Goal: Information Seeking & Learning: Learn about a topic

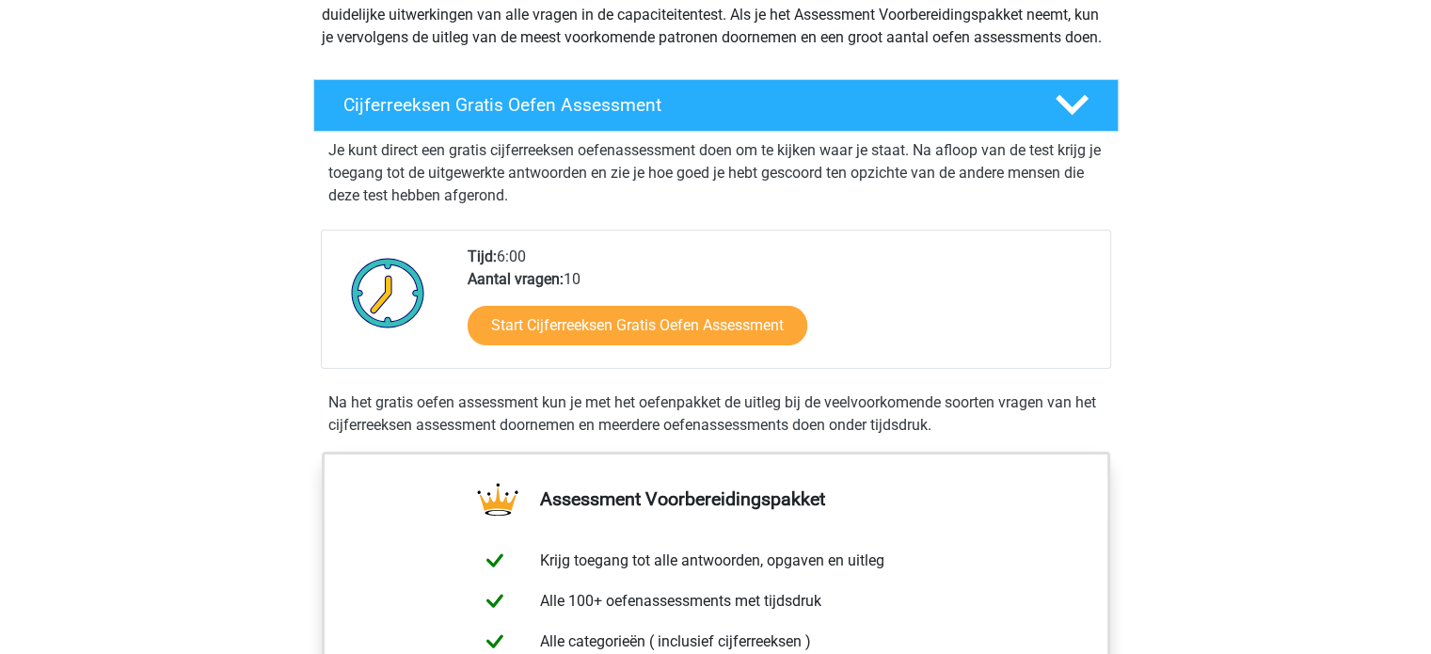
scroll to position [265, 0]
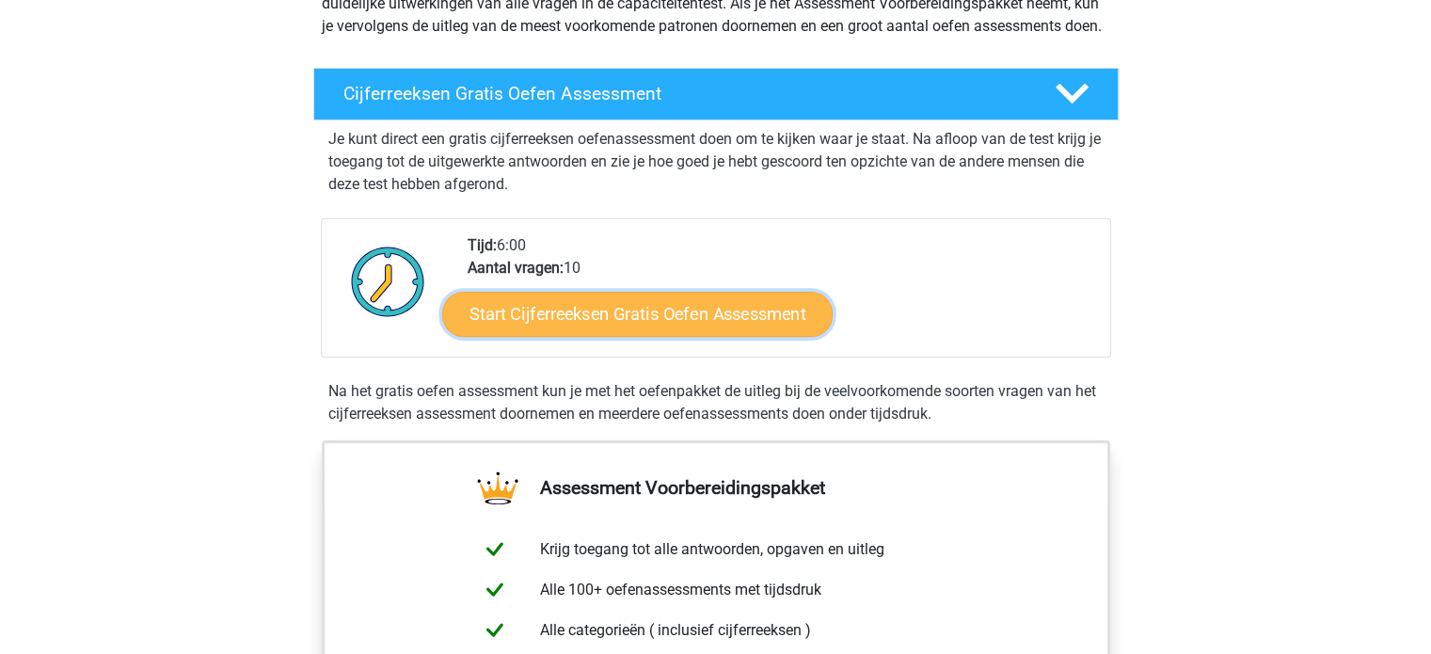
click at [549, 336] on link "Start Cijferreeksen Gratis Oefen Assessment" at bounding box center [637, 313] width 390 height 45
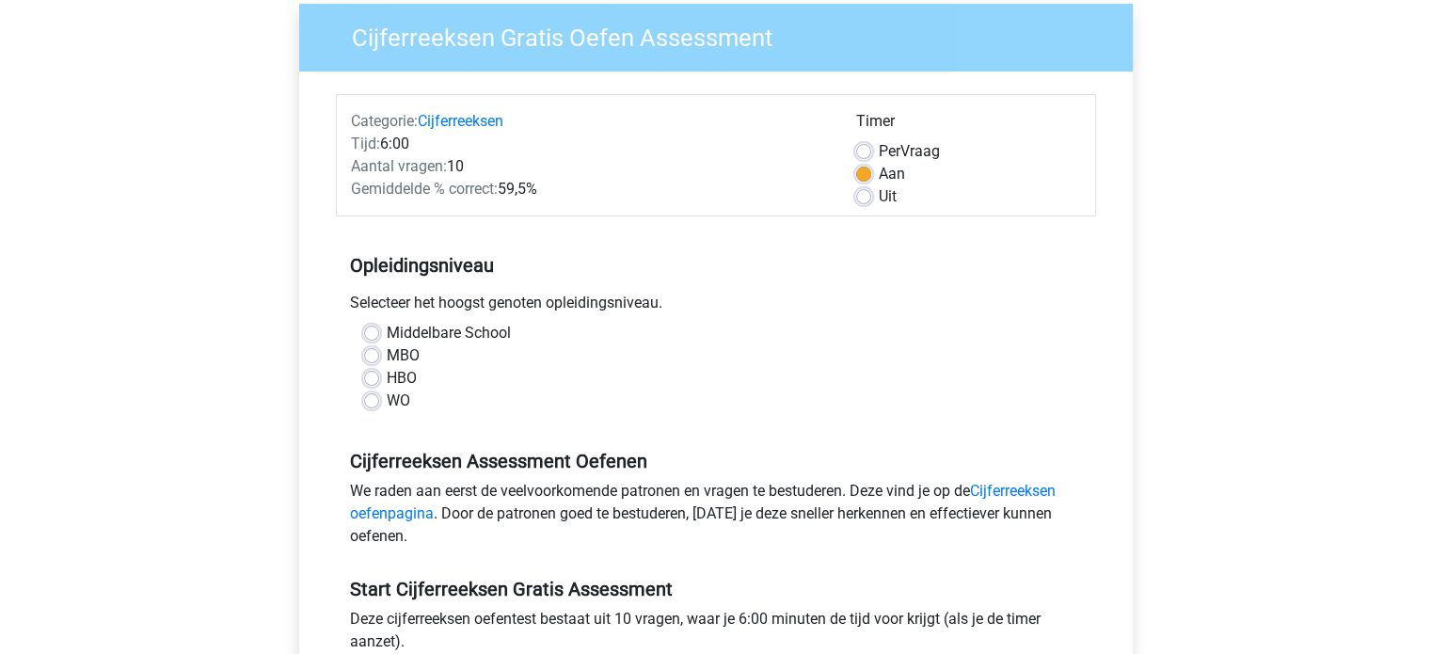
scroll to position [152, 0]
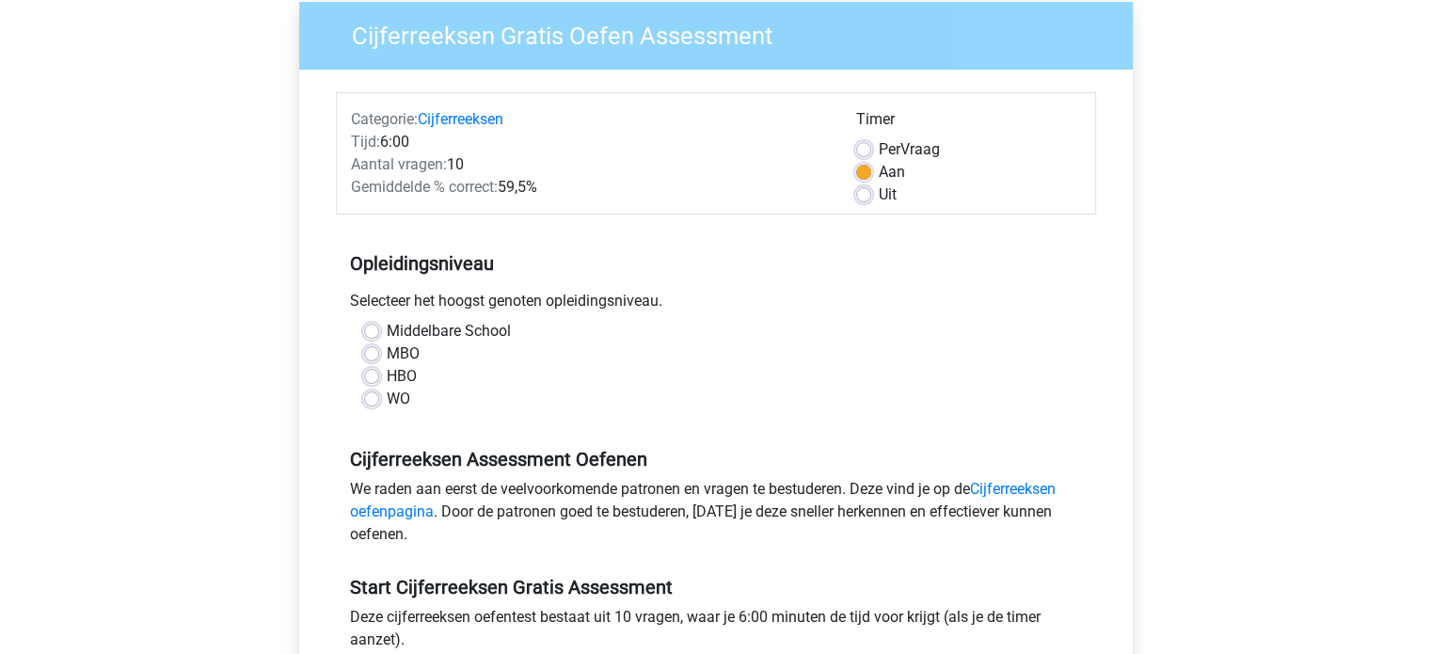
click at [387, 330] on label "Middelbare School" at bounding box center [449, 331] width 124 height 23
click at [372, 330] on input "Middelbare School" at bounding box center [371, 329] width 15 height 19
radio input "true"
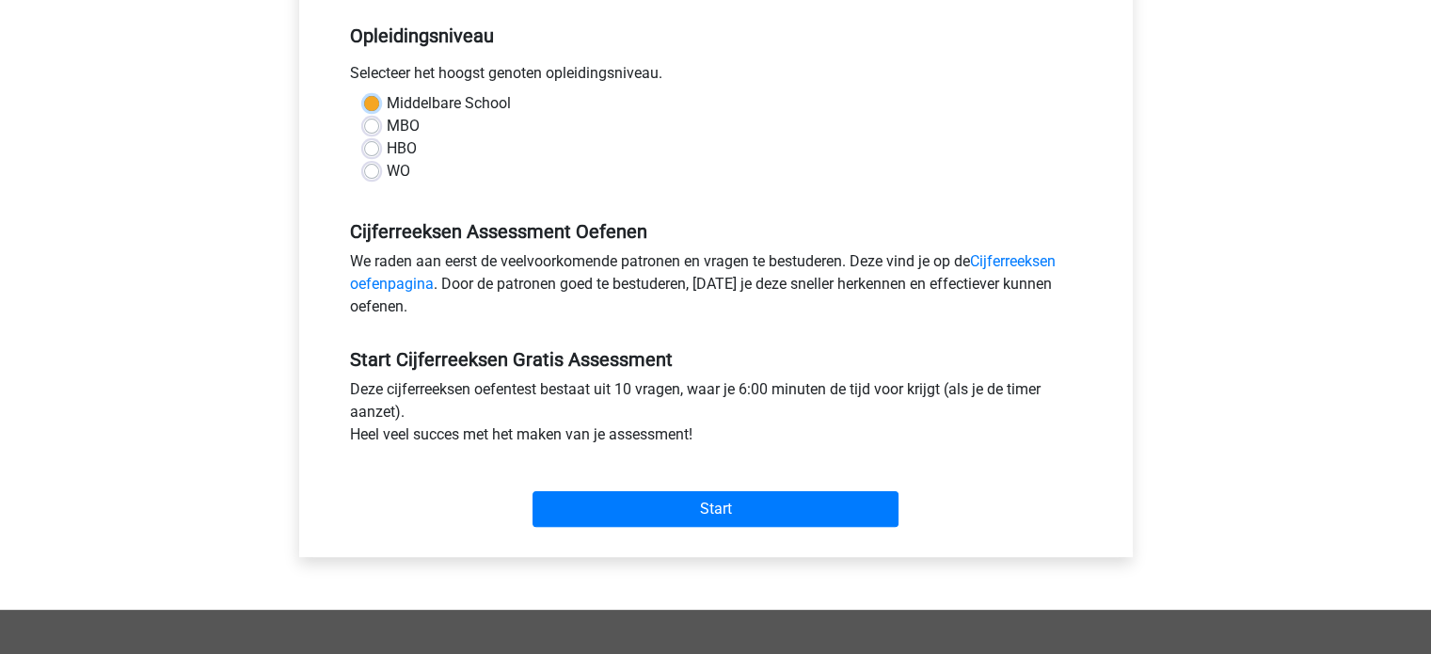
scroll to position [382, 0]
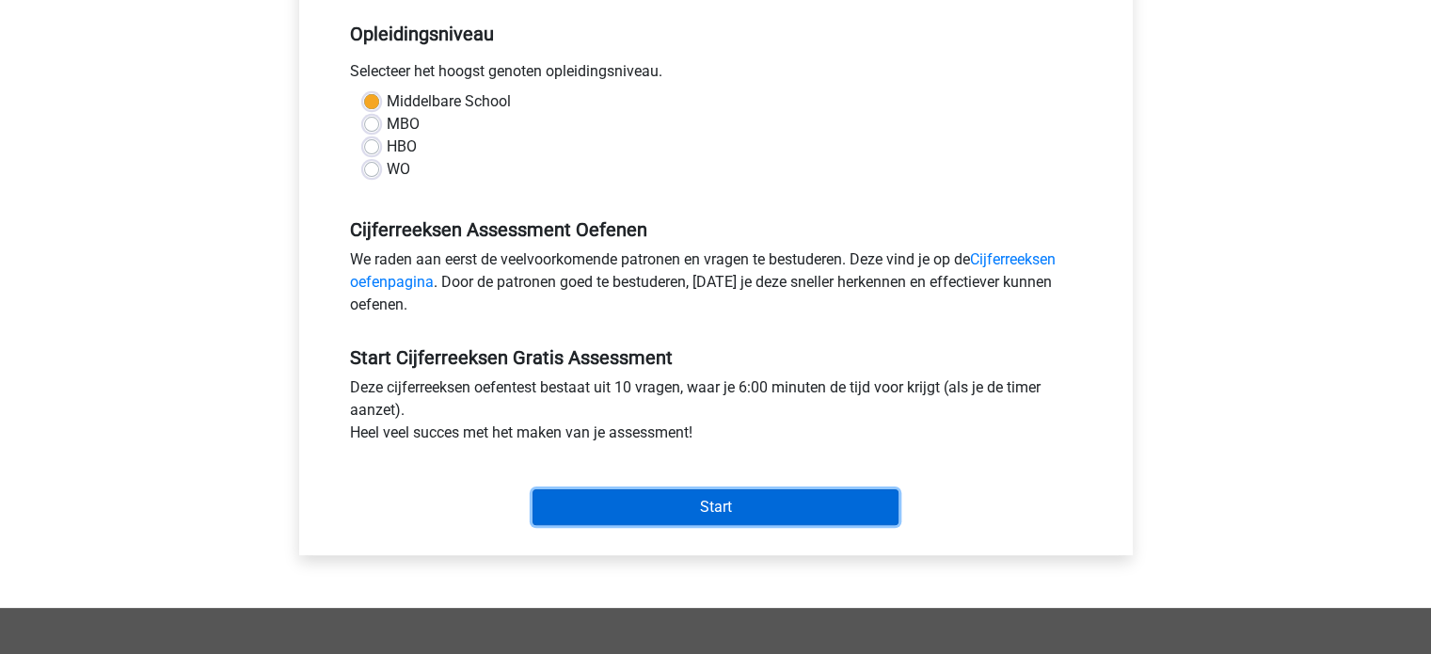
click at [594, 498] on input "Start" at bounding box center [715, 507] width 366 height 36
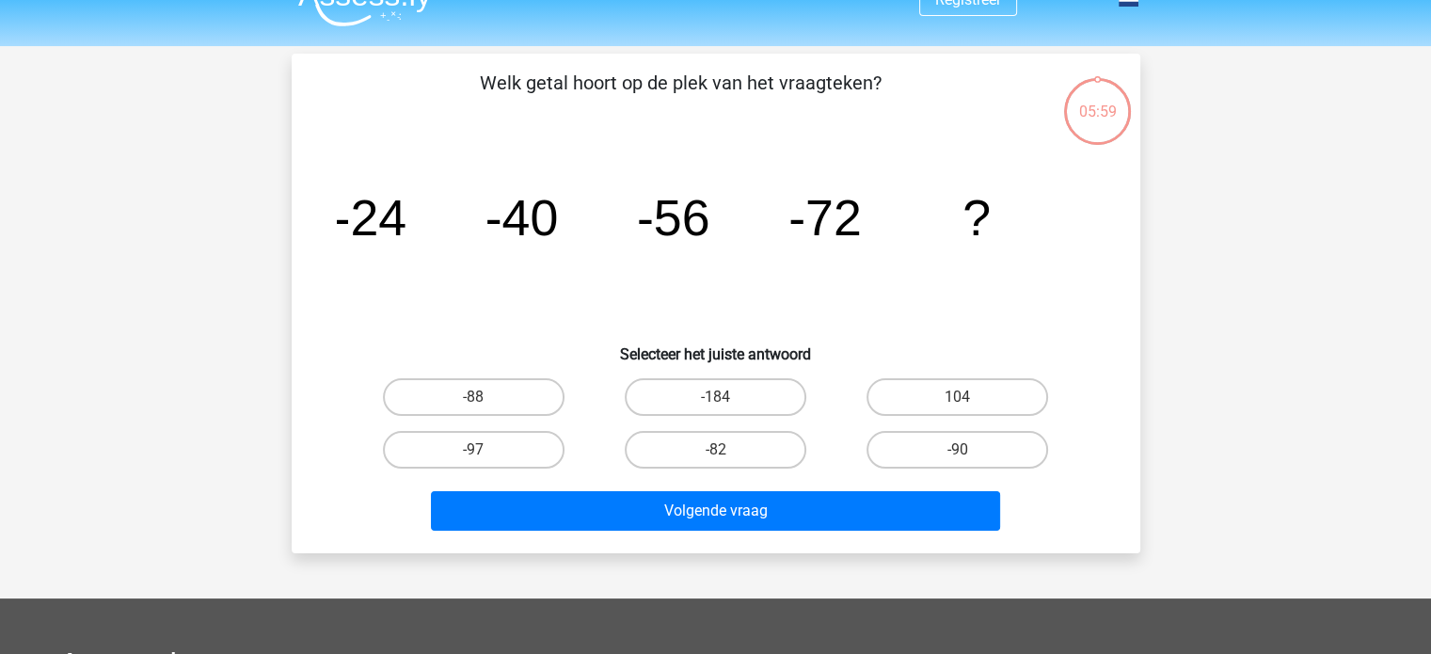
scroll to position [34, 0]
click at [474, 390] on label "-88" at bounding box center [474, 396] width 182 height 38
click at [474, 396] on input "-88" at bounding box center [479, 402] width 12 height 12
radio input "true"
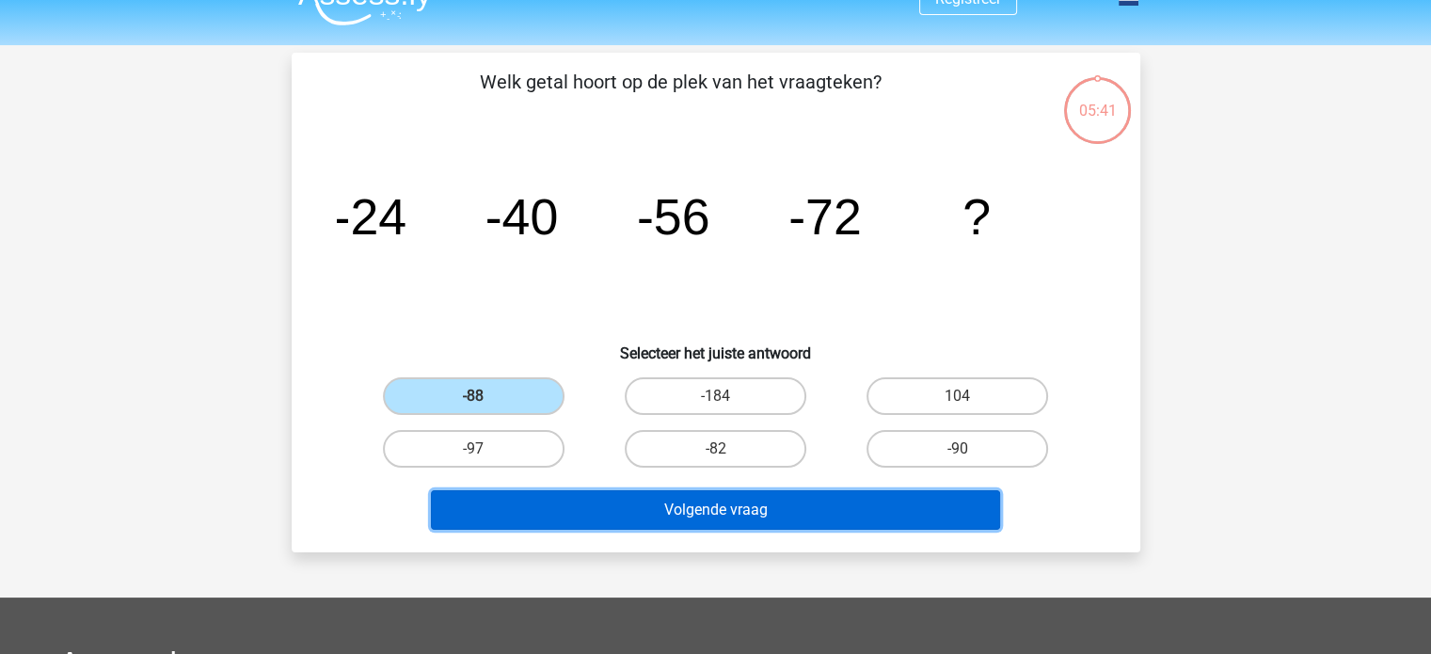
click at [645, 502] on button "Volgende vraag" at bounding box center [715, 510] width 569 height 40
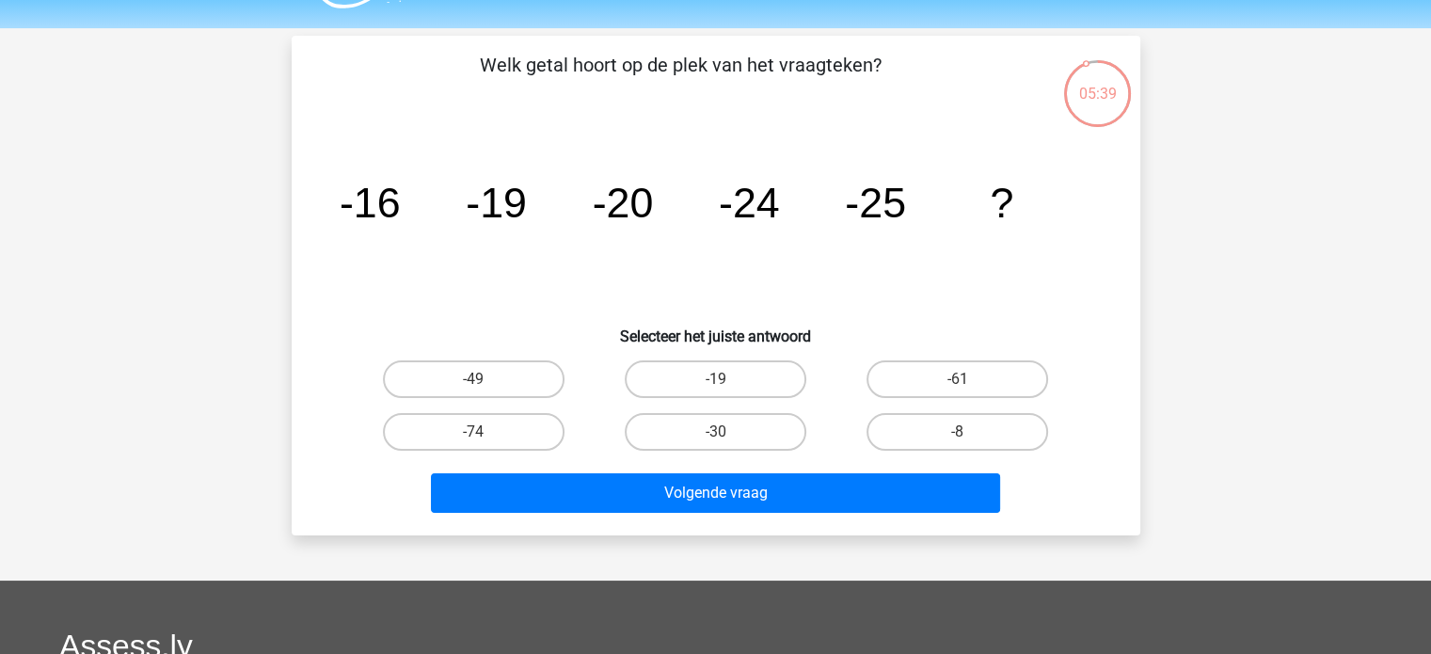
scroll to position [40, 0]
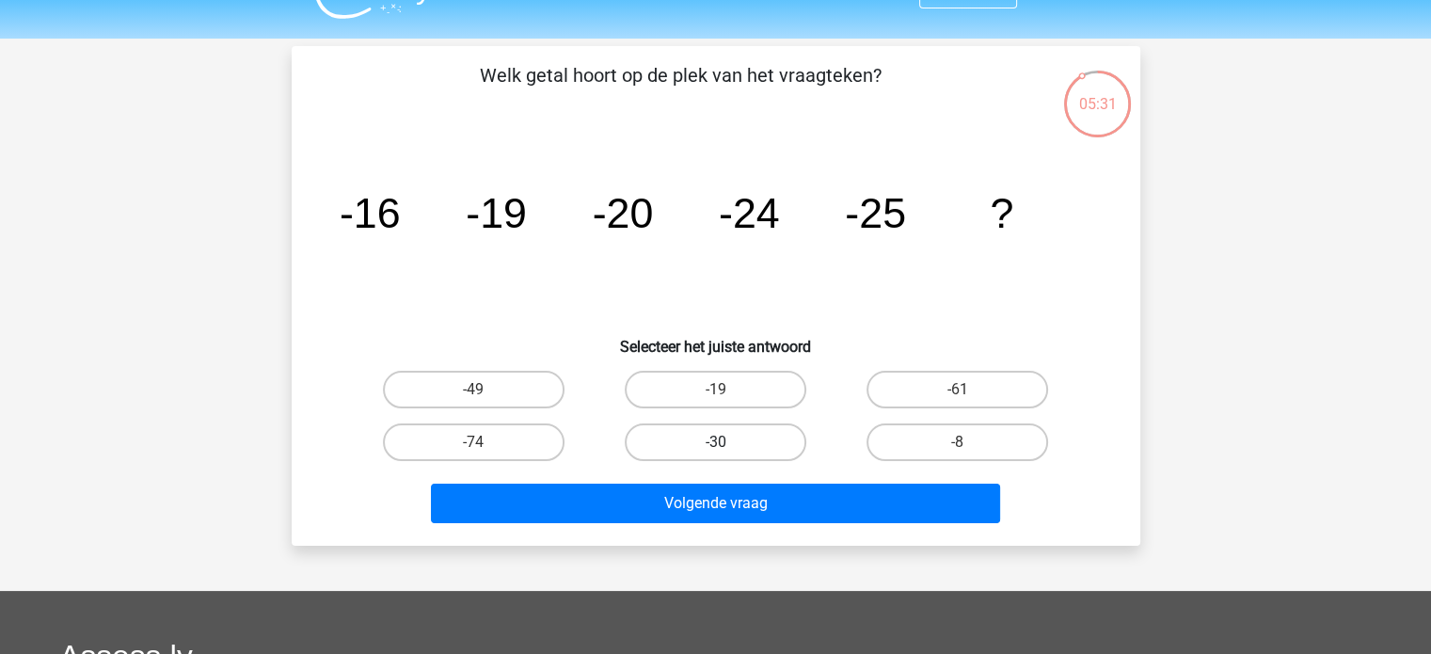
click at [670, 437] on label "-30" at bounding box center [716, 442] width 182 height 38
click at [715, 442] on input "-30" at bounding box center [721, 448] width 12 height 12
radio input "true"
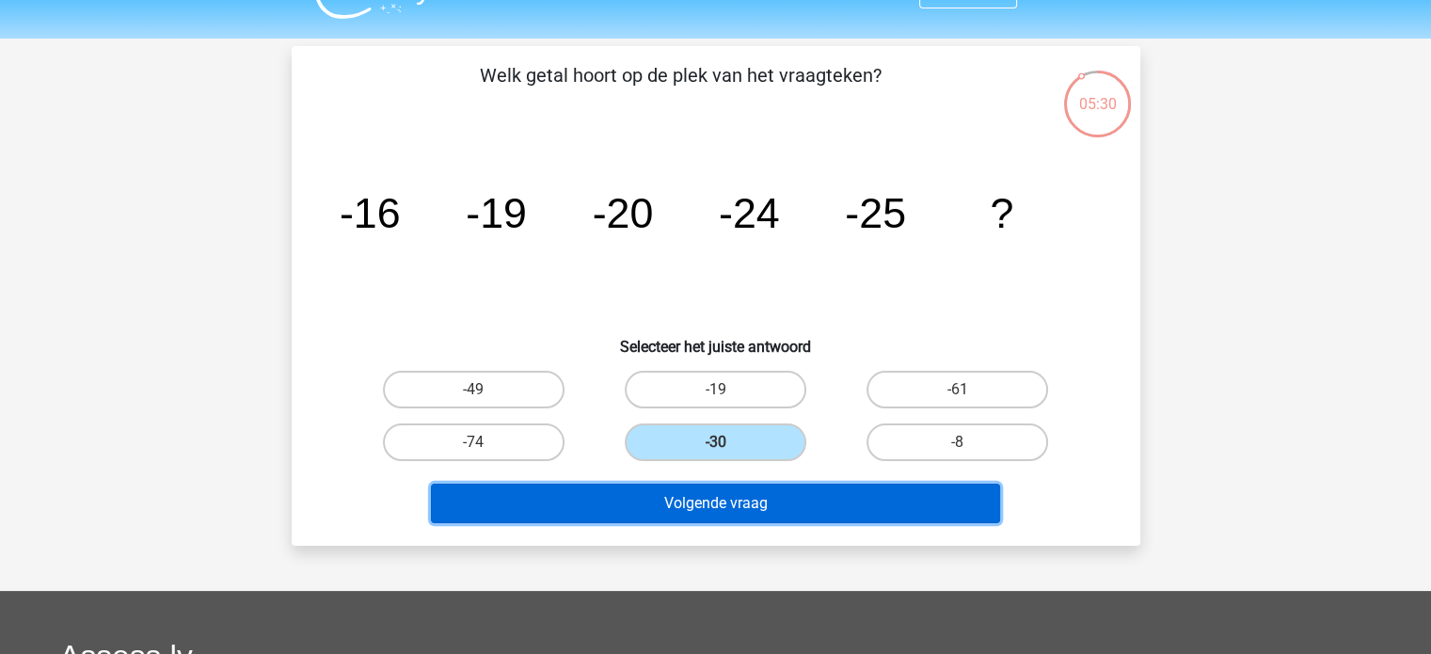
click at [727, 507] on button "Volgende vraag" at bounding box center [715, 503] width 569 height 40
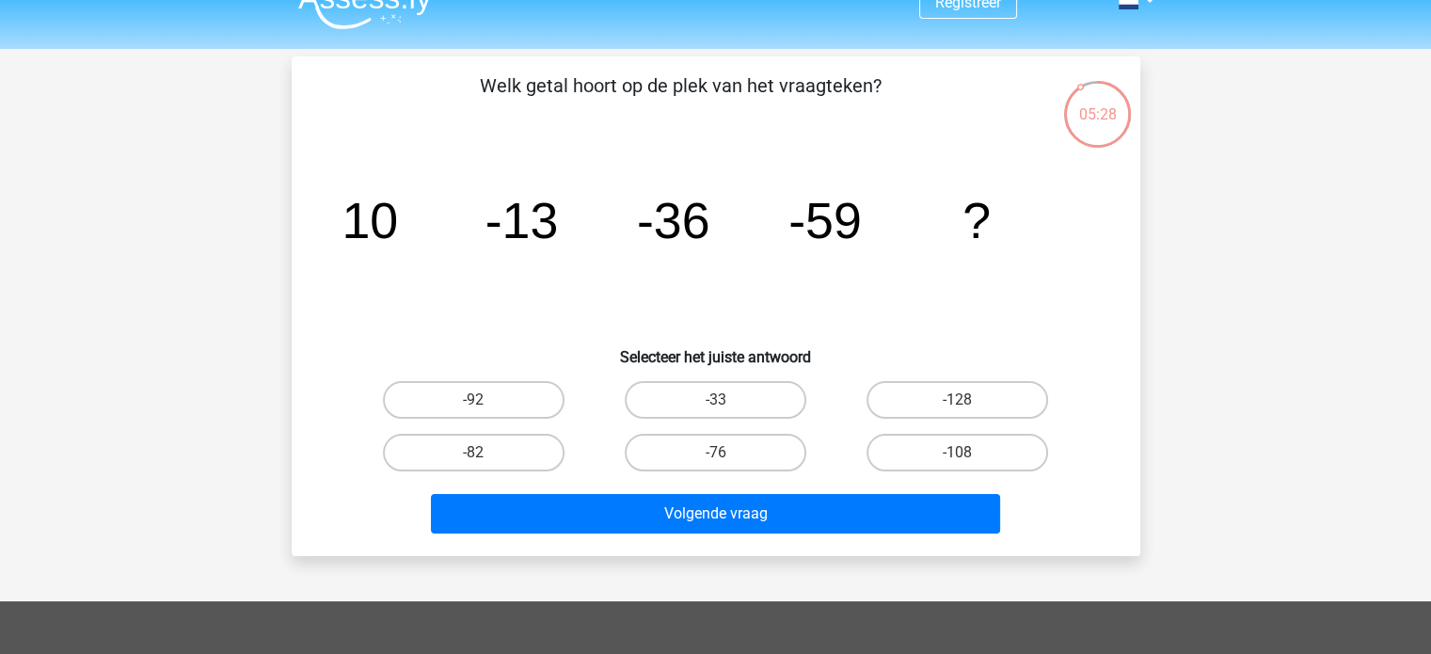
scroll to position [24, 0]
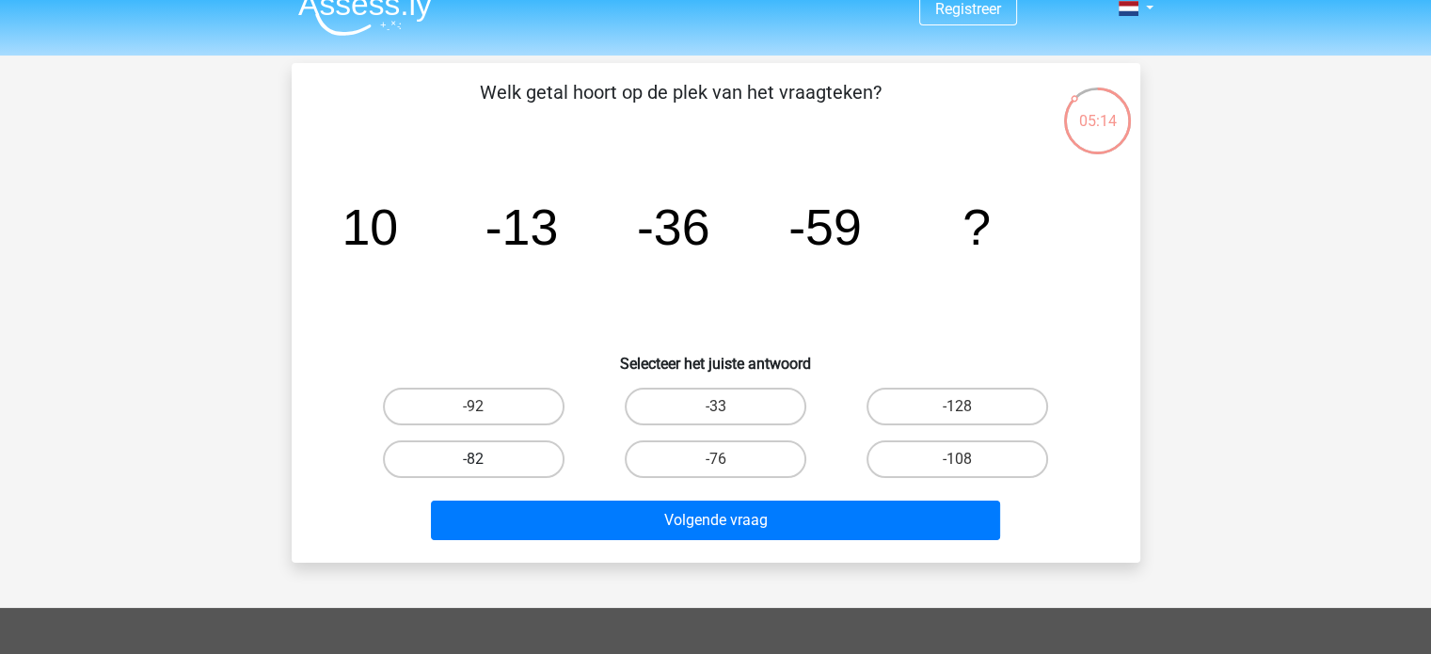
click at [507, 451] on label "-82" at bounding box center [474, 459] width 182 height 38
click at [485, 459] on input "-82" at bounding box center [479, 465] width 12 height 12
radio input "true"
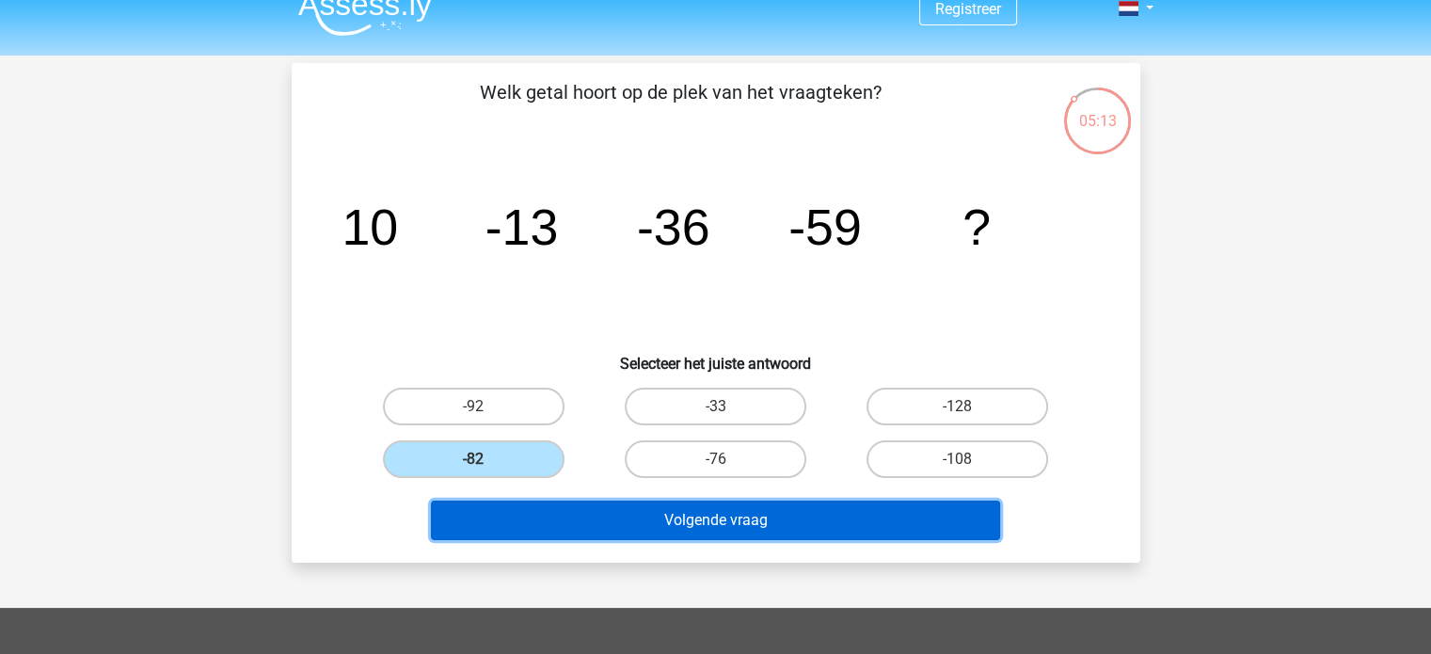
click at [625, 511] on button "Volgende vraag" at bounding box center [715, 520] width 569 height 40
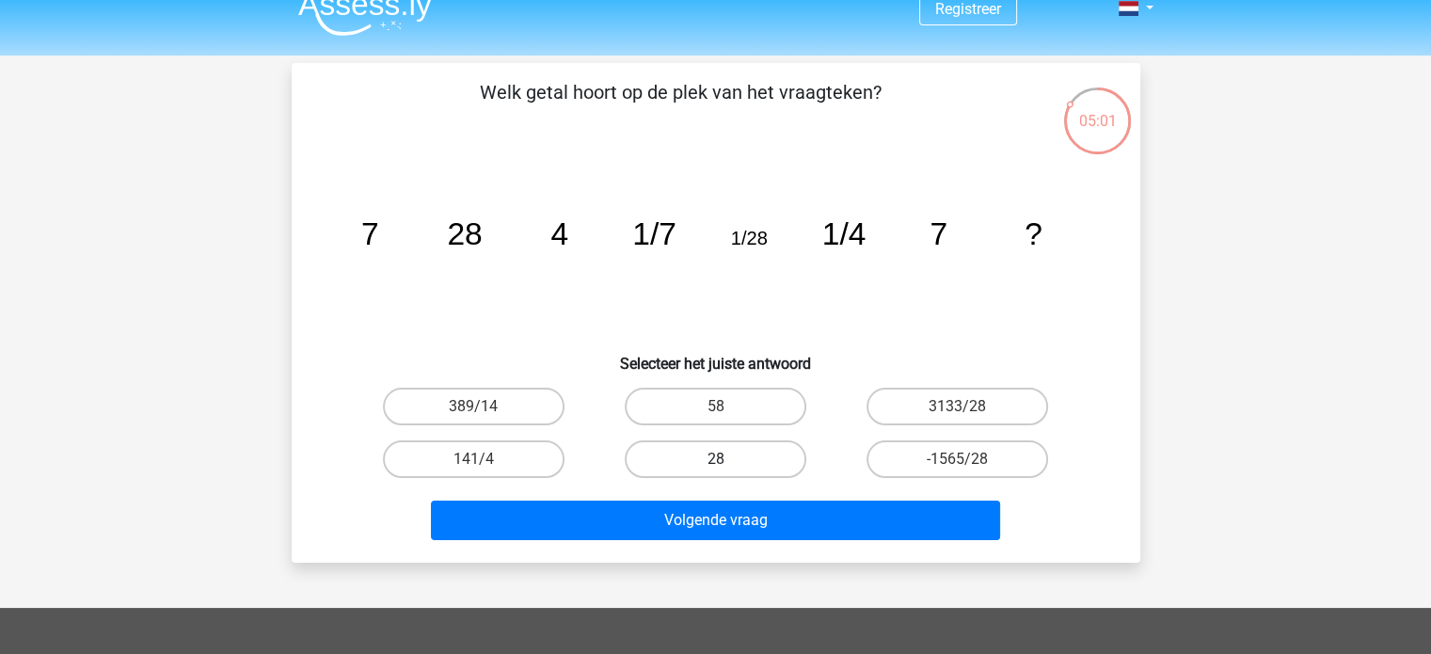
click at [745, 451] on label "28" at bounding box center [716, 459] width 182 height 38
click at [727, 459] on input "28" at bounding box center [721, 465] width 12 height 12
radio input "true"
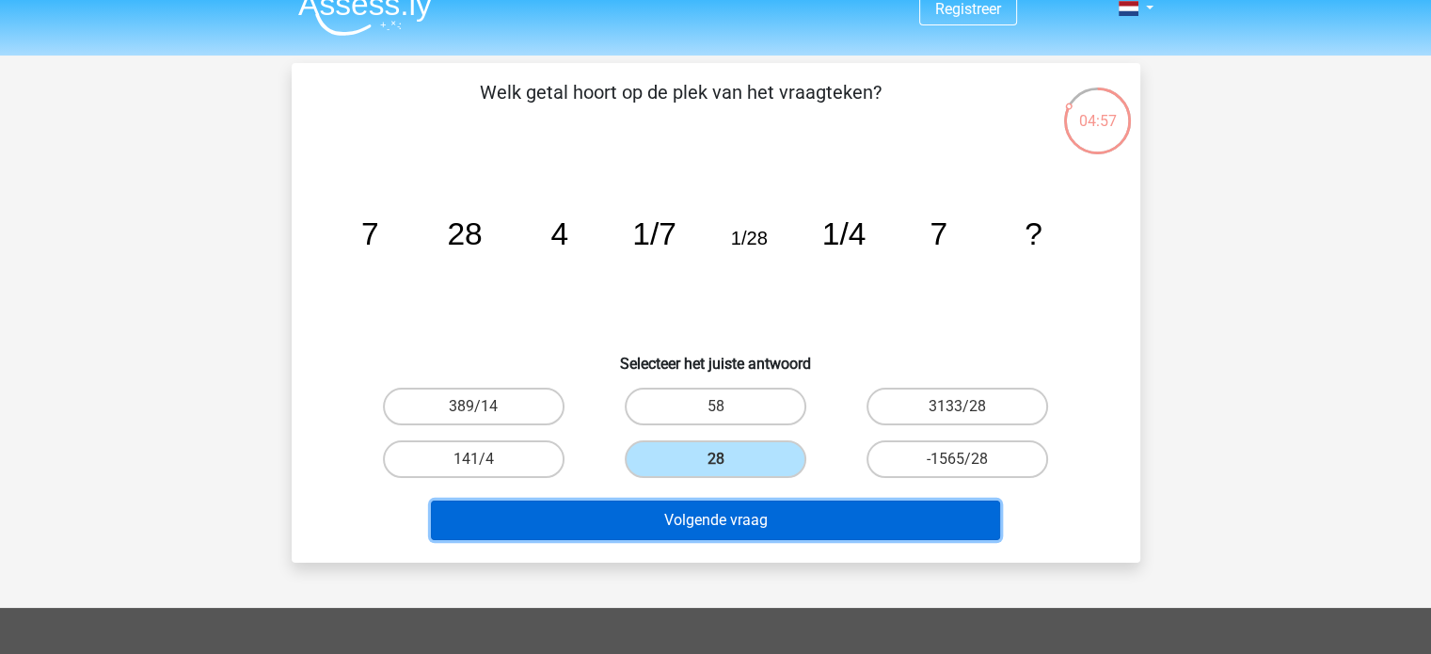
click at [767, 514] on button "Volgende vraag" at bounding box center [715, 520] width 569 height 40
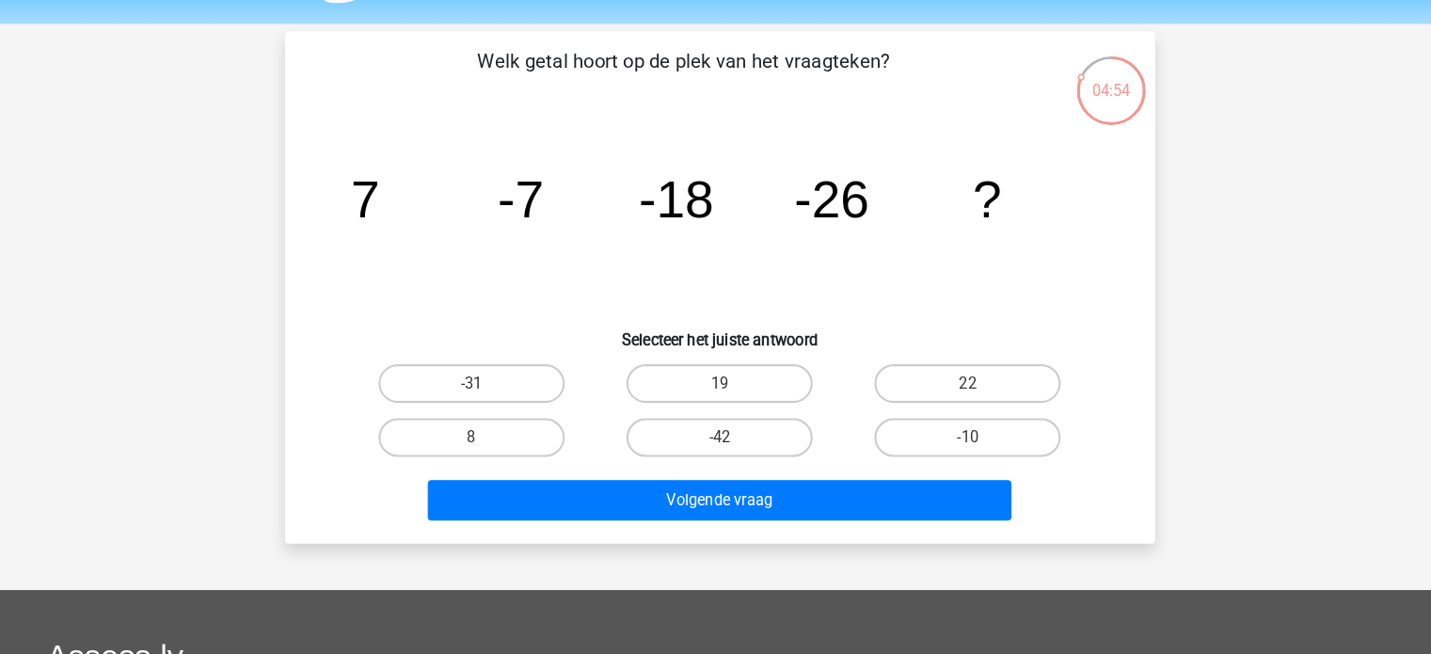
scroll to position [49, 0]
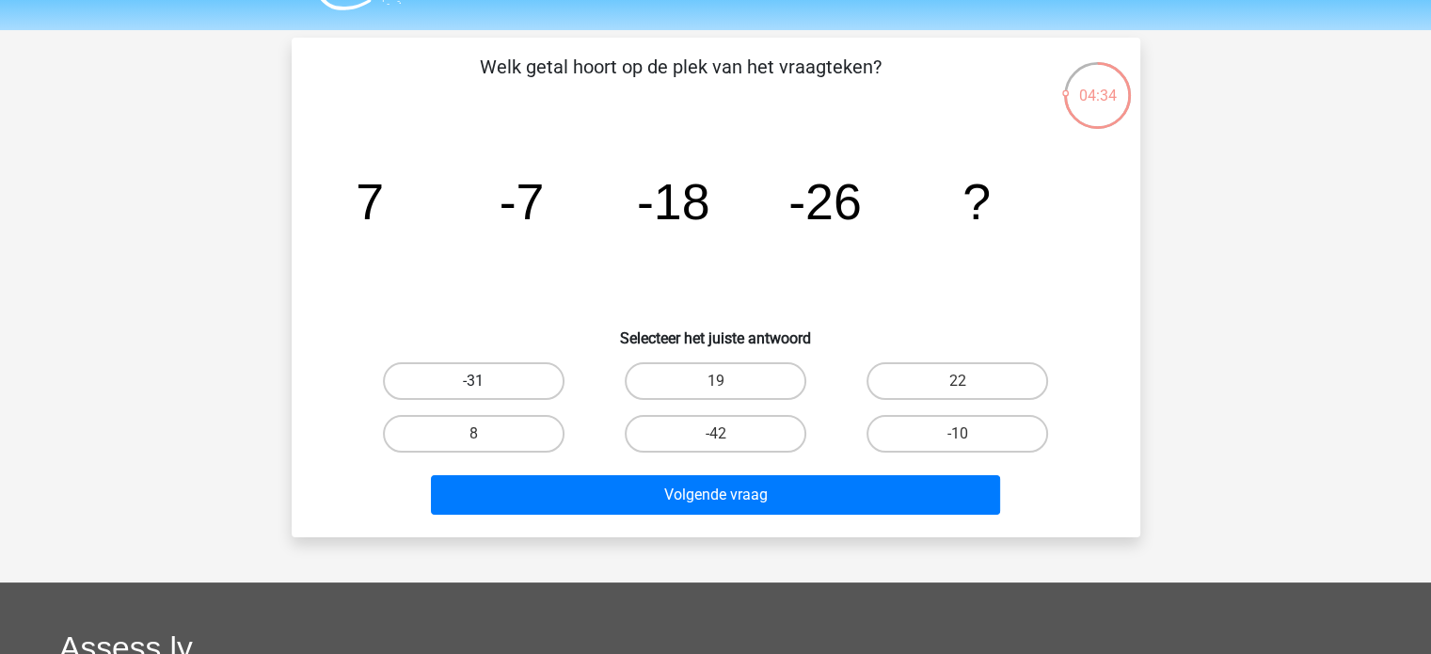
click at [497, 386] on label "-31" at bounding box center [474, 381] width 182 height 38
click at [485, 386] on input "-31" at bounding box center [479, 387] width 12 height 12
radio input "true"
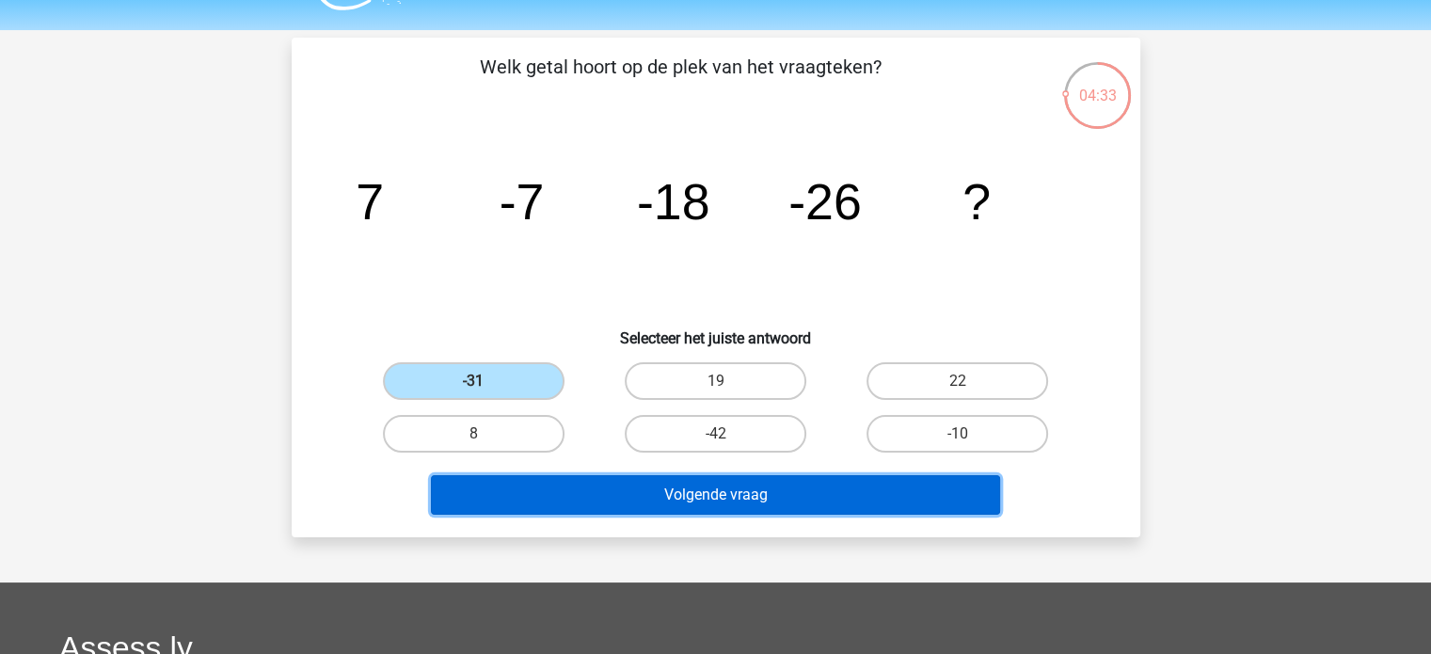
click at [613, 487] on button "Volgende vraag" at bounding box center [715, 495] width 569 height 40
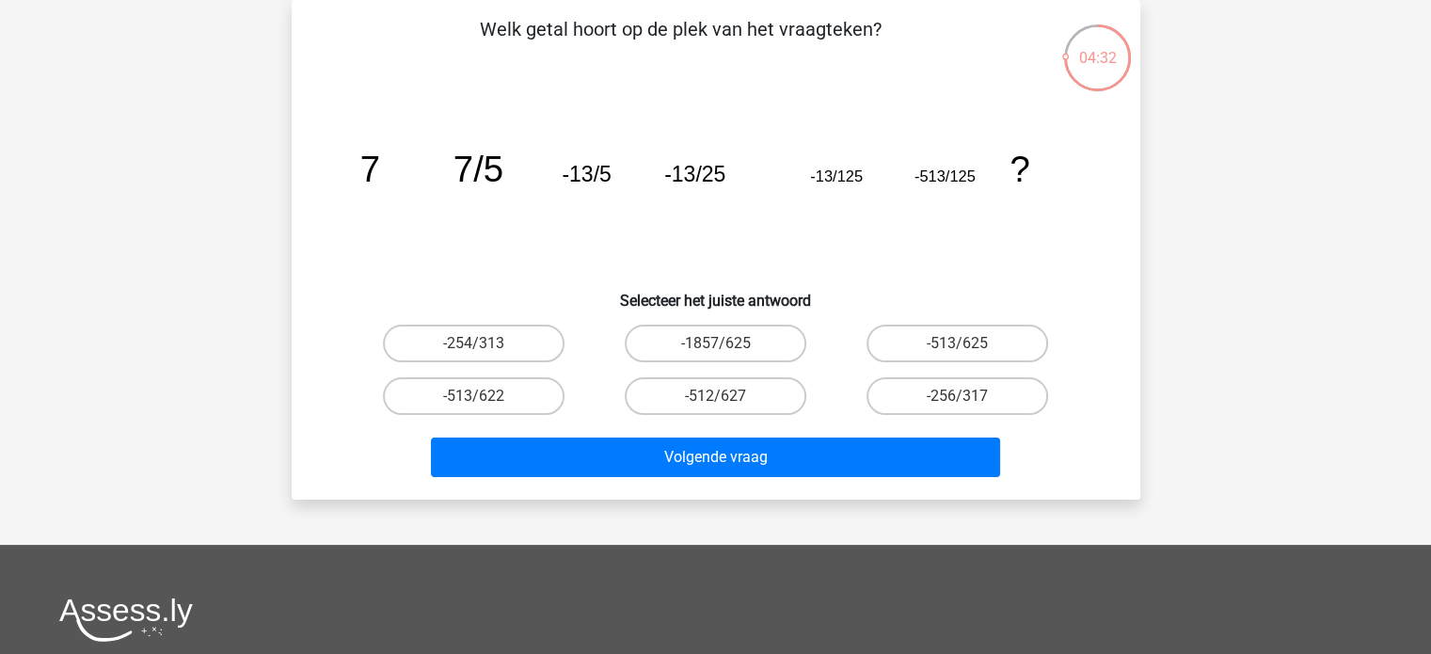
scroll to position [37, 0]
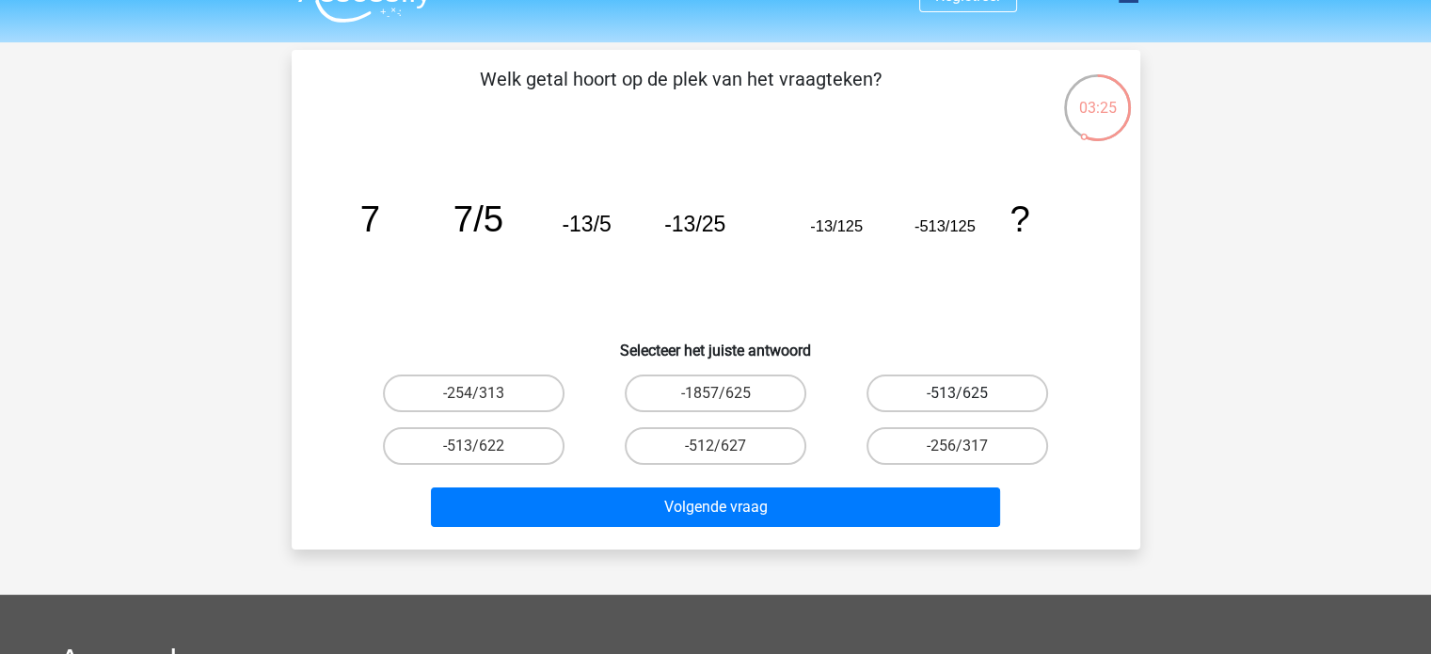
click at [933, 388] on label "-513/625" at bounding box center [957, 393] width 182 height 38
click at [957, 393] on input "-513/625" at bounding box center [963, 399] width 12 height 12
radio input "true"
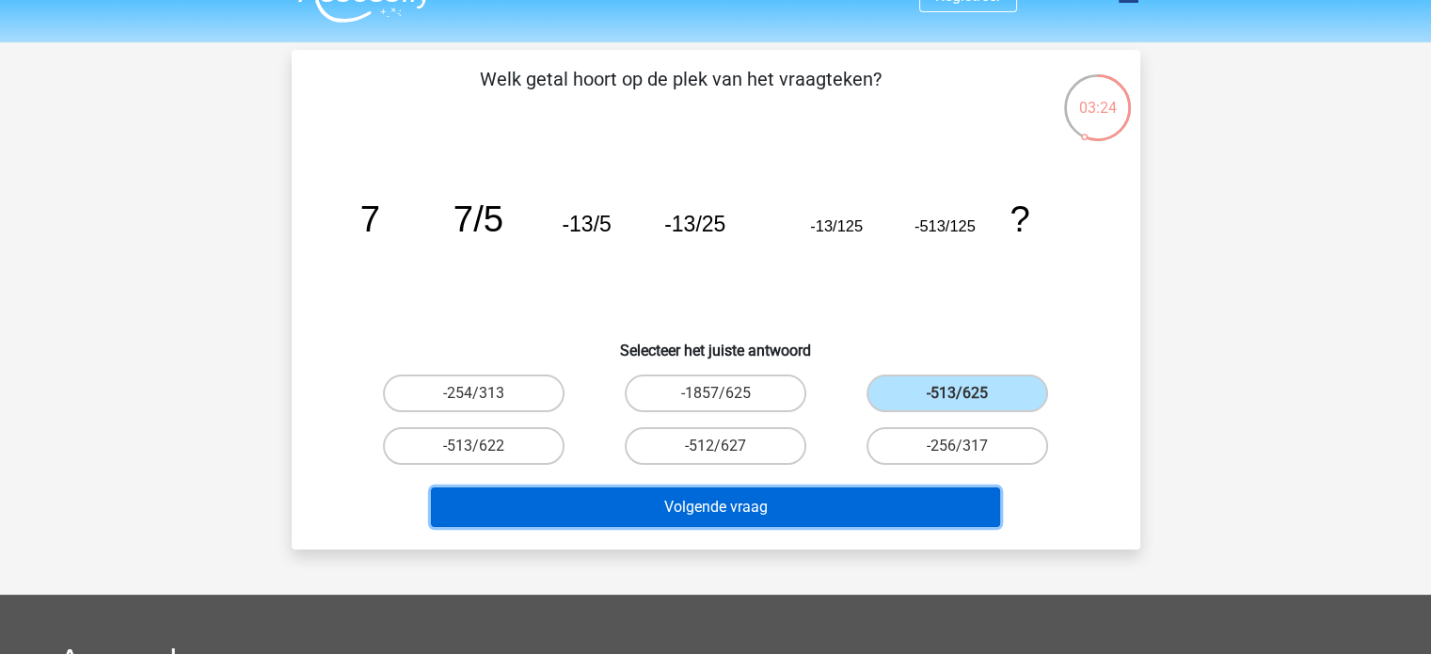
click at [771, 500] on button "Volgende vraag" at bounding box center [715, 507] width 569 height 40
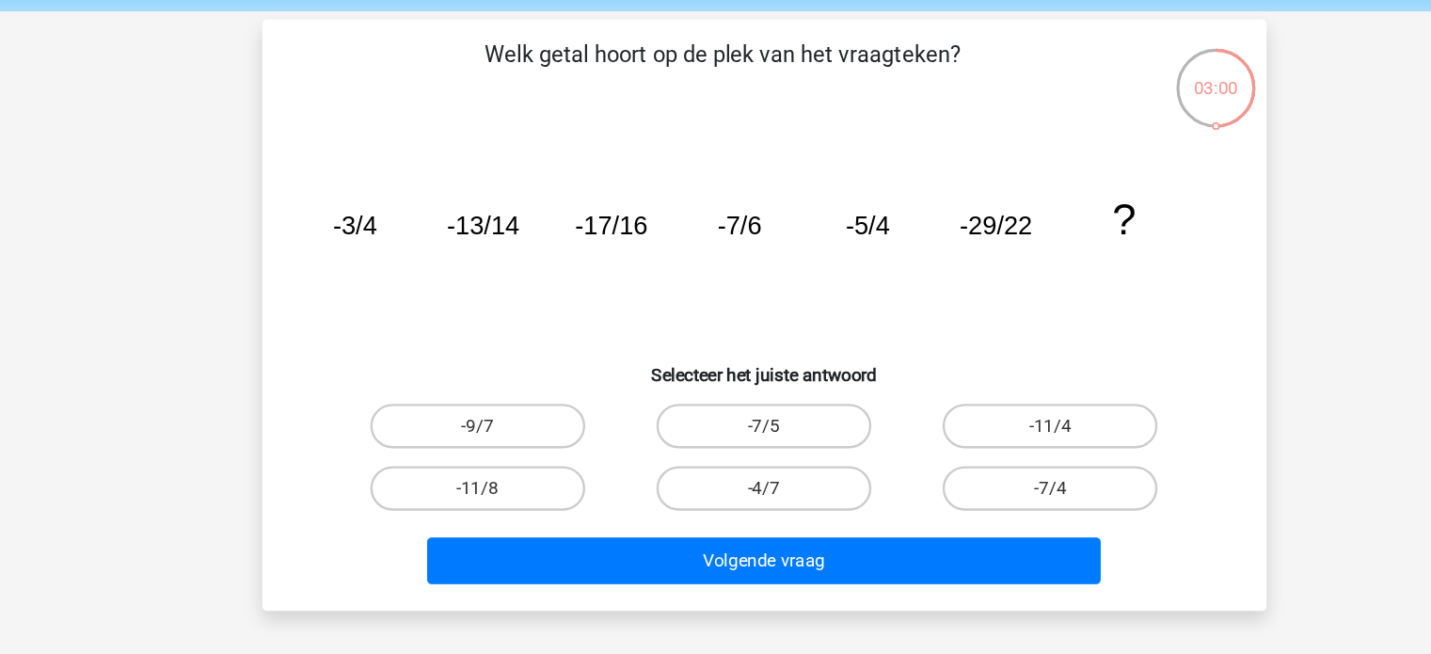
scroll to position [43, 0]
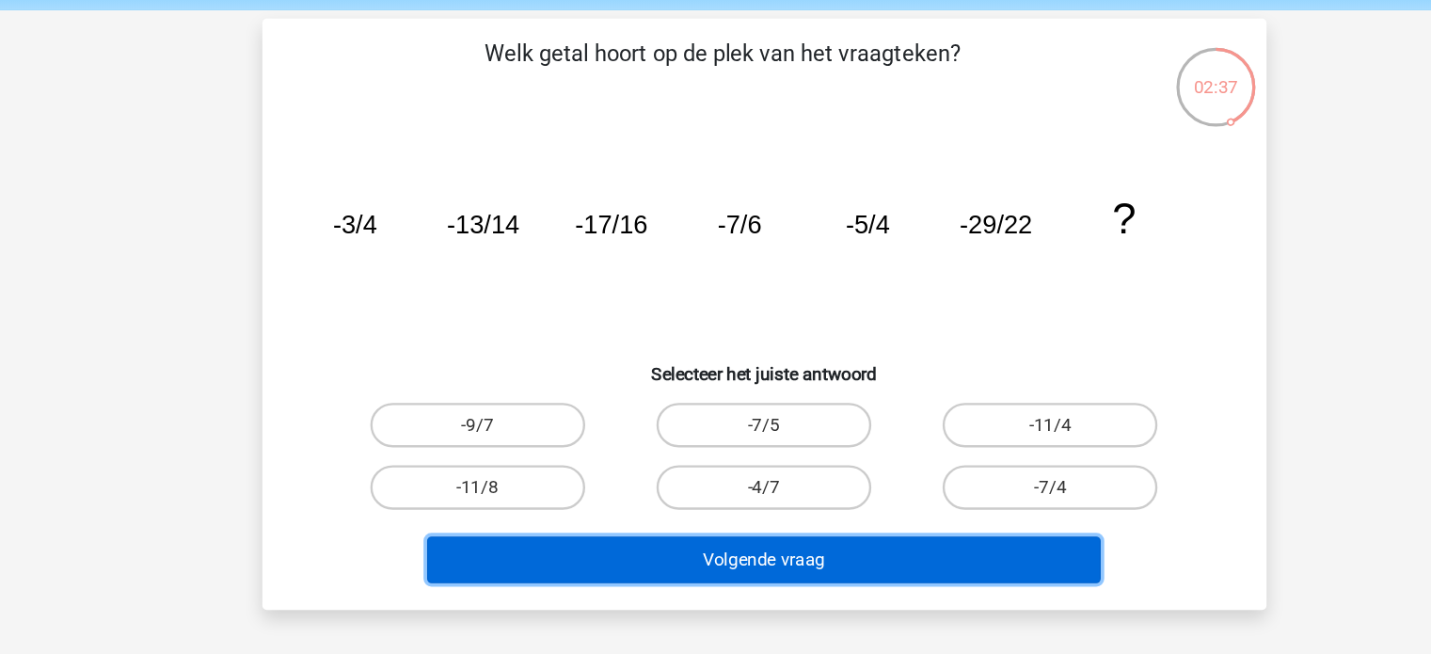
click at [724, 481] on button "Volgende vraag" at bounding box center [715, 501] width 569 height 40
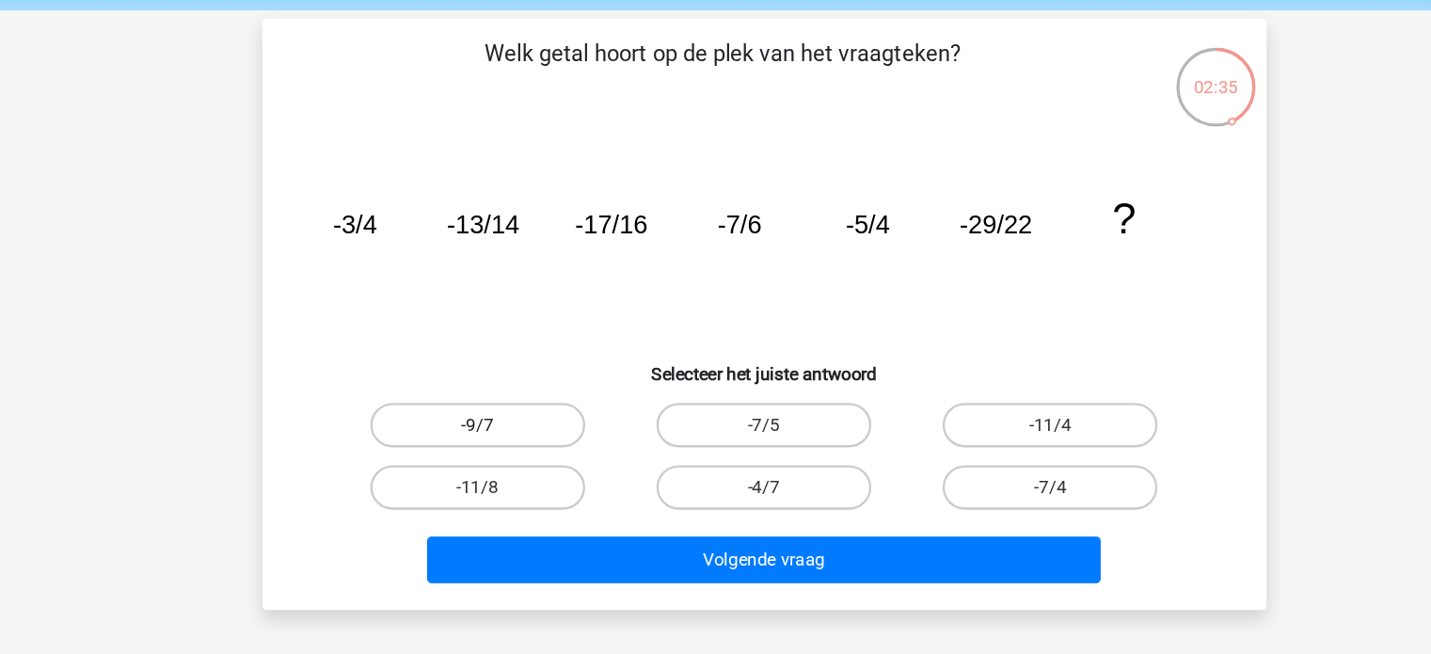
click at [519, 387] on label "-9/7" at bounding box center [474, 387] width 182 height 38
click at [485, 387] on input "-9/7" at bounding box center [479, 393] width 12 height 12
radio input "true"
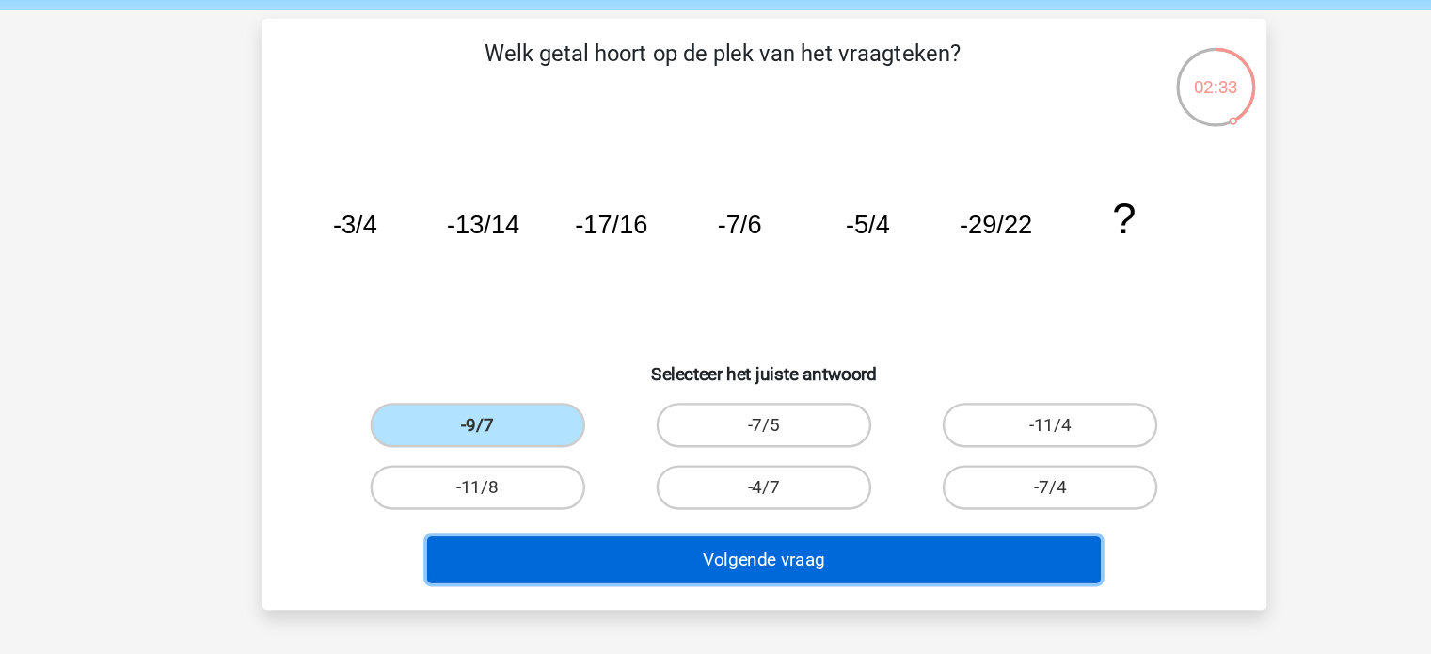
click at [629, 496] on button "Volgende vraag" at bounding box center [715, 501] width 569 height 40
click at [633, 489] on button "Volgende vraag" at bounding box center [715, 501] width 569 height 40
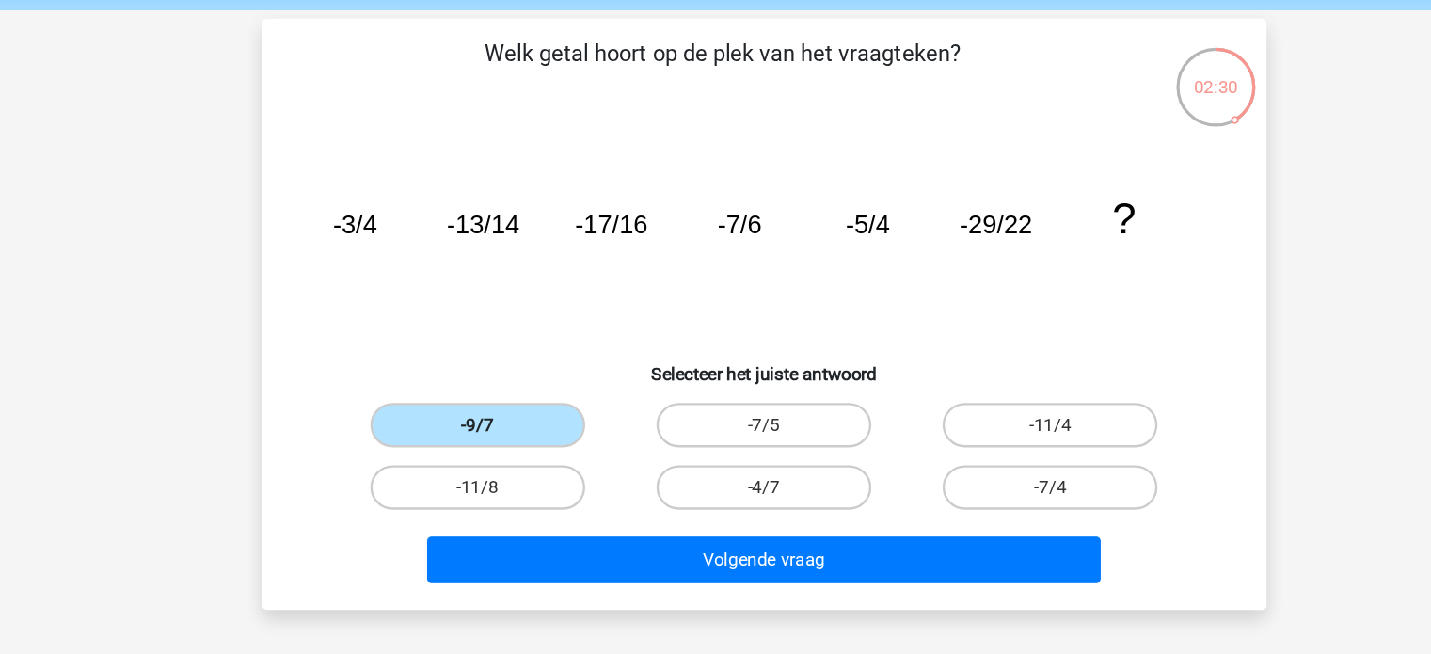
click at [538, 389] on label "-9/7" at bounding box center [474, 387] width 182 height 38
click at [485, 389] on input "-9/7" at bounding box center [479, 393] width 12 height 12
click at [538, 389] on label "-9/7" at bounding box center [474, 387] width 182 height 38
click at [485, 389] on input "-9/7" at bounding box center [479, 393] width 12 height 12
click at [538, 389] on label "-9/7" at bounding box center [474, 387] width 182 height 38
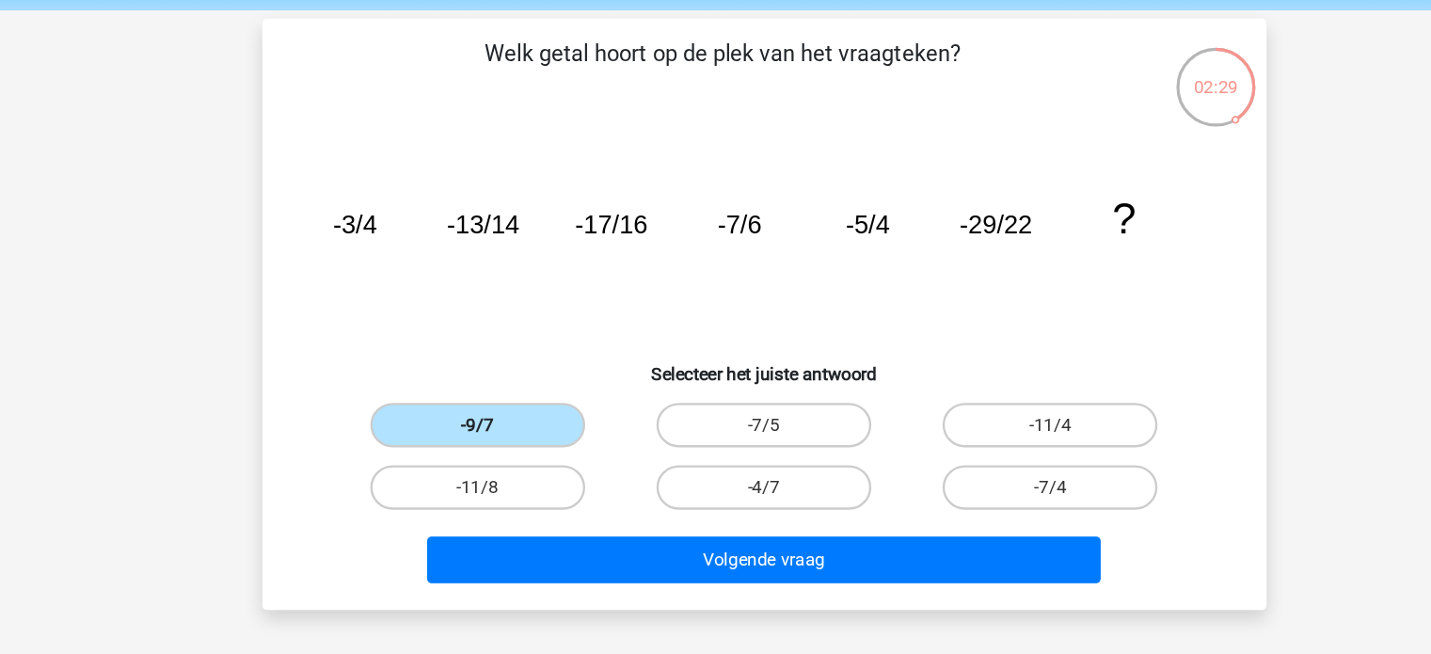
click at [485, 389] on input "-9/7" at bounding box center [479, 393] width 12 height 12
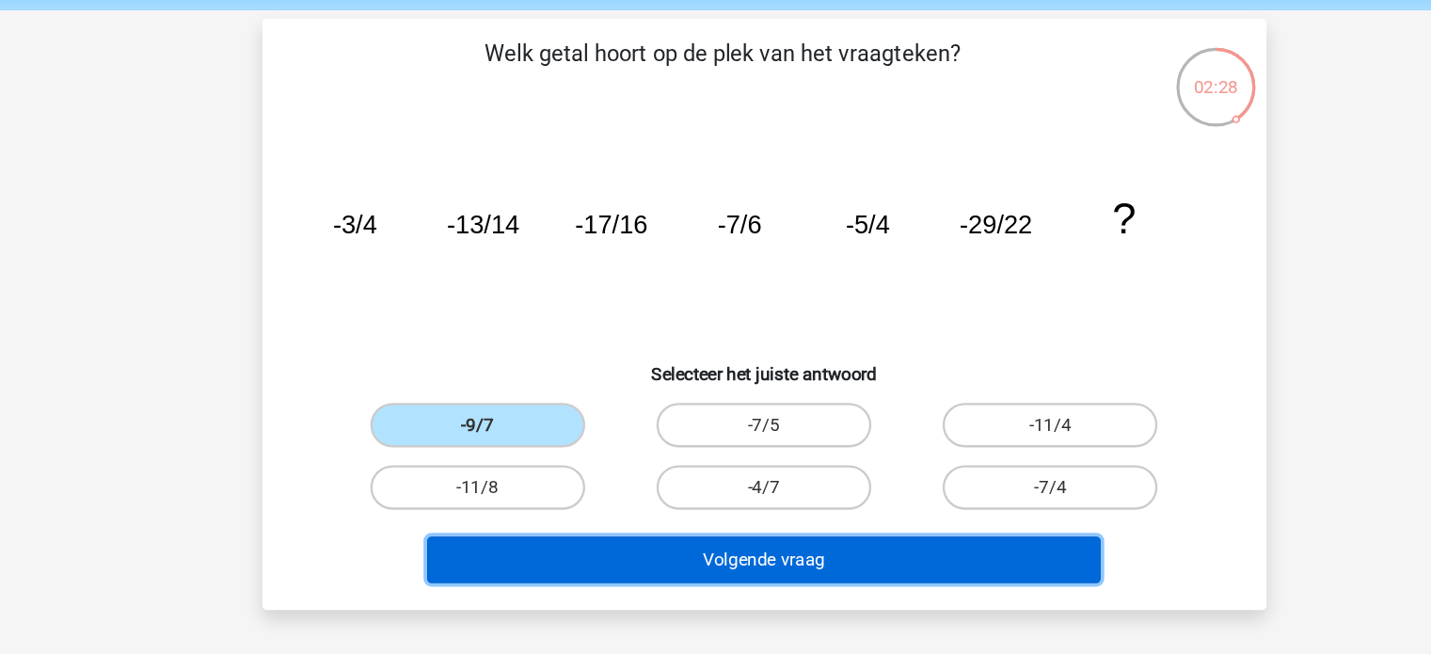
click at [619, 491] on button "Volgende vraag" at bounding box center [715, 501] width 569 height 40
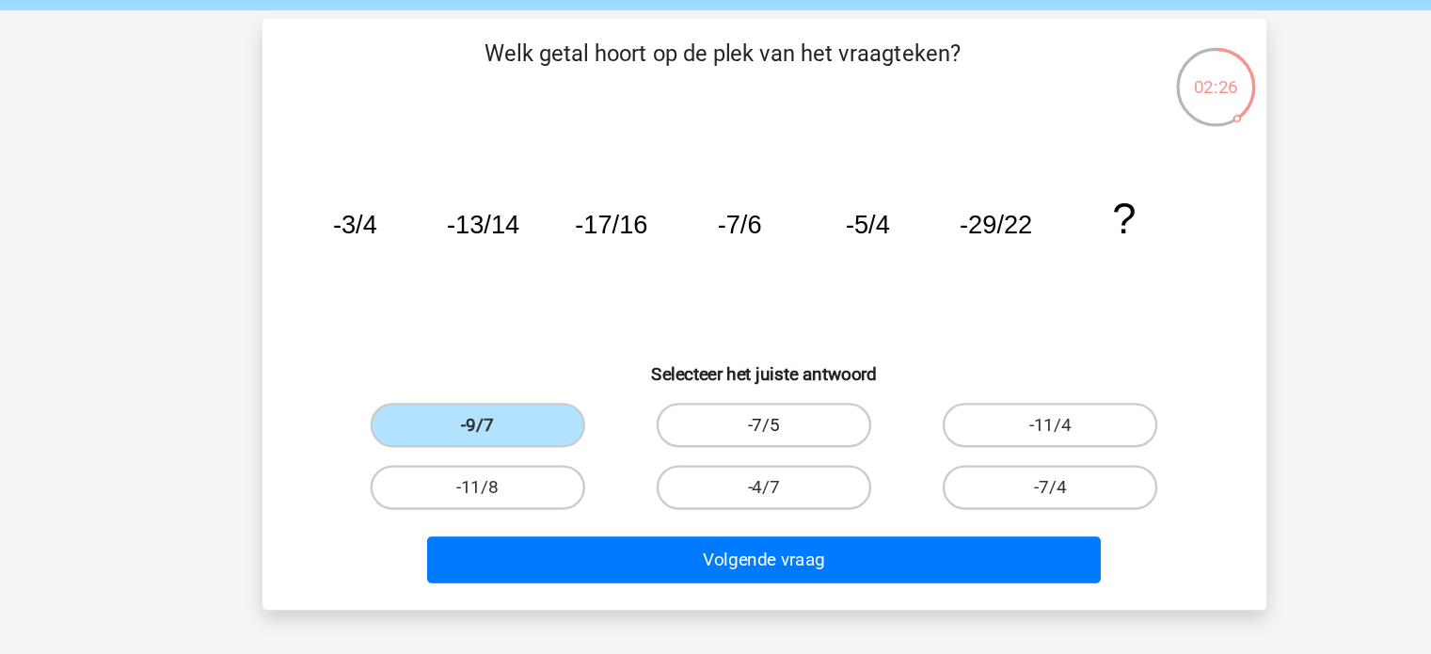
click at [681, 388] on label "-7/5" at bounding box center [716, 387] width 182 height 38
click at [715, 388] on input "-7/5" at bounding box center [721, 393] width 12 height 12
radio input "true"
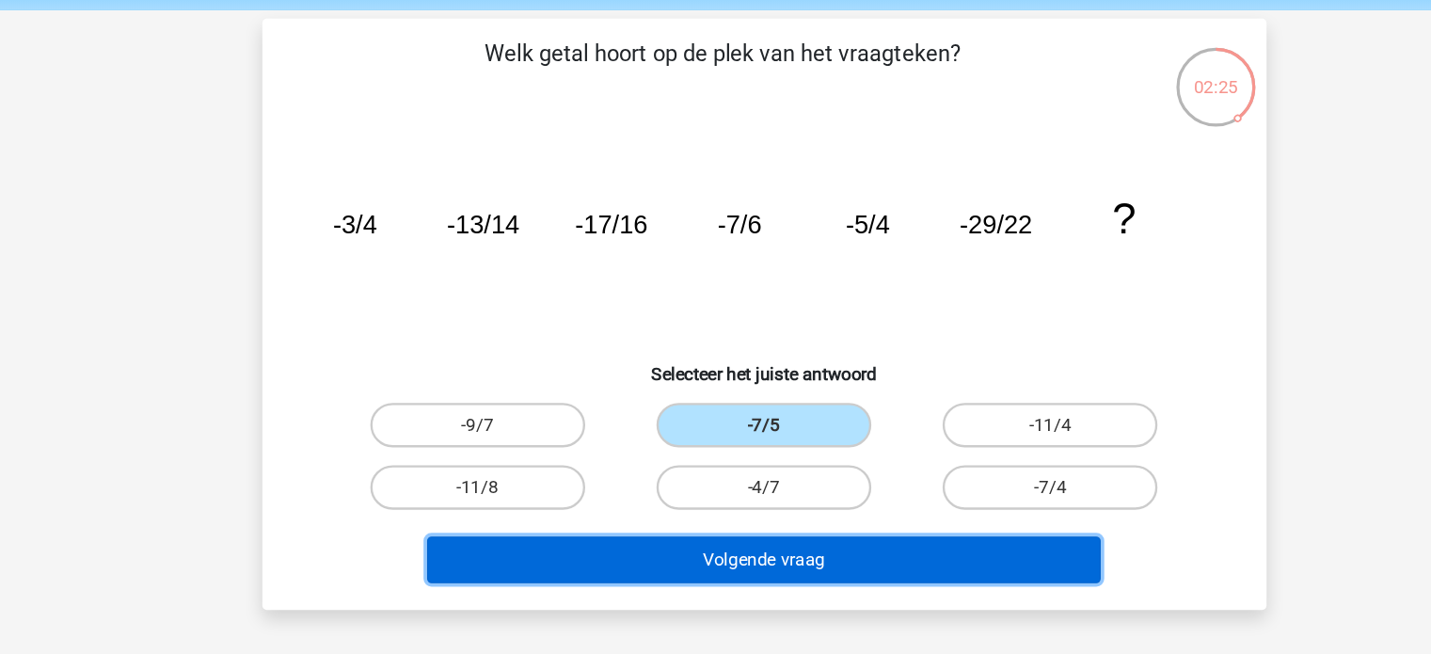
click at [688, 502] on button "Volgende vraag" at bounding box center [715, 501] width 569 height 40
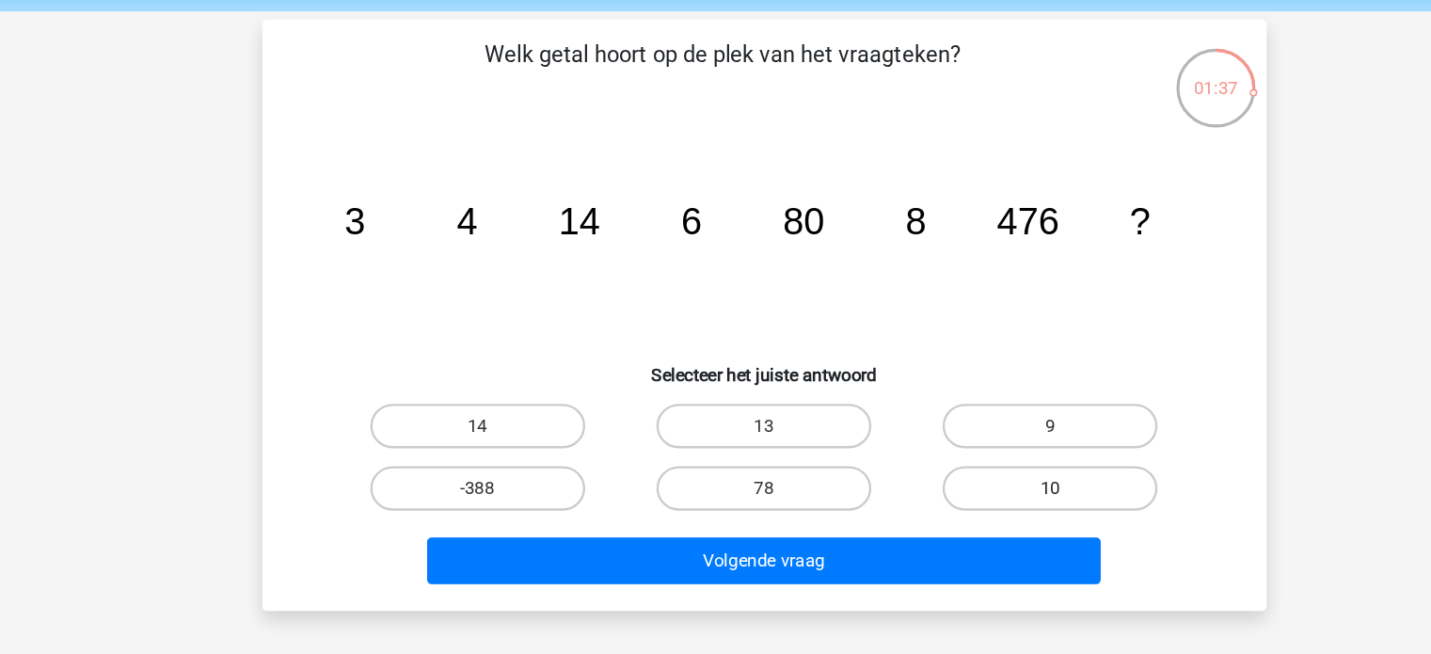
click at [916, 434] on label "10" at bounding box center [957, 439] width 182 height 38
click at [957, 439] on input "10" at bounding box center [963, 445] width 12 height 12
radio input "true"
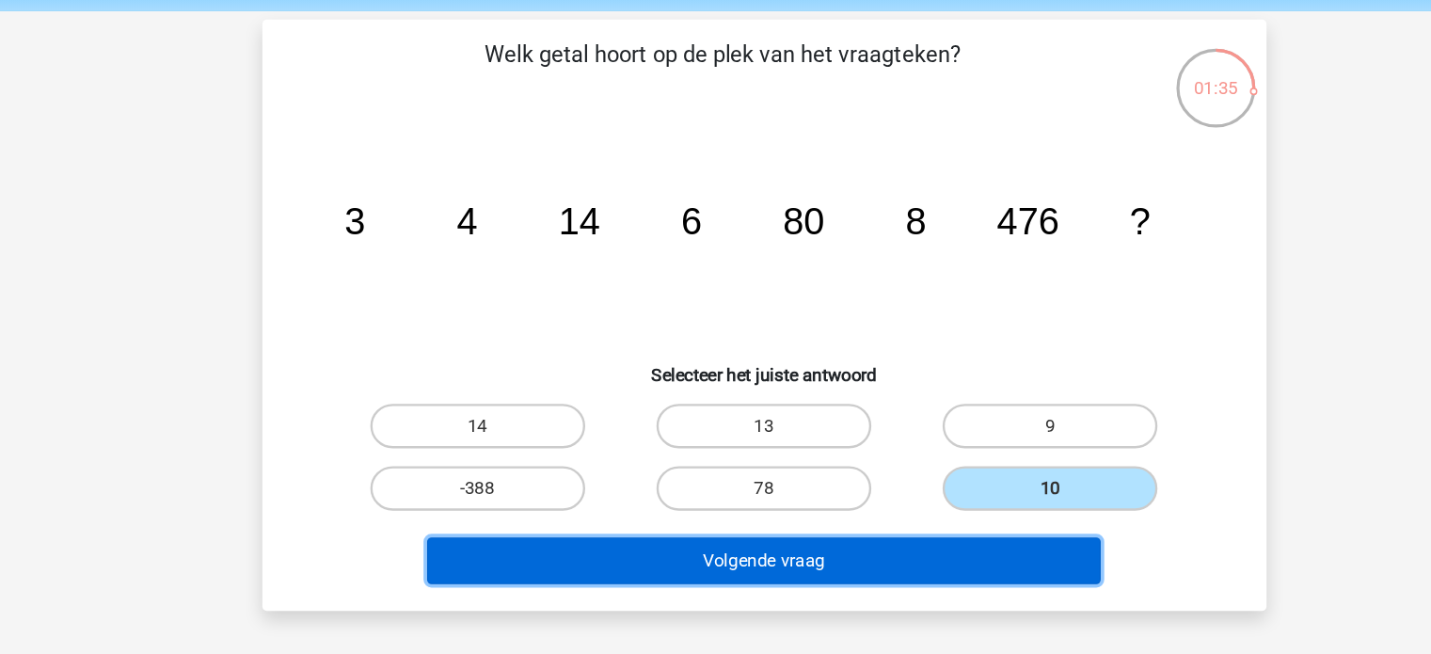
click at [767, 504] on button "Volgende vraag" at bounding box center [715, 501] width 569 height 40
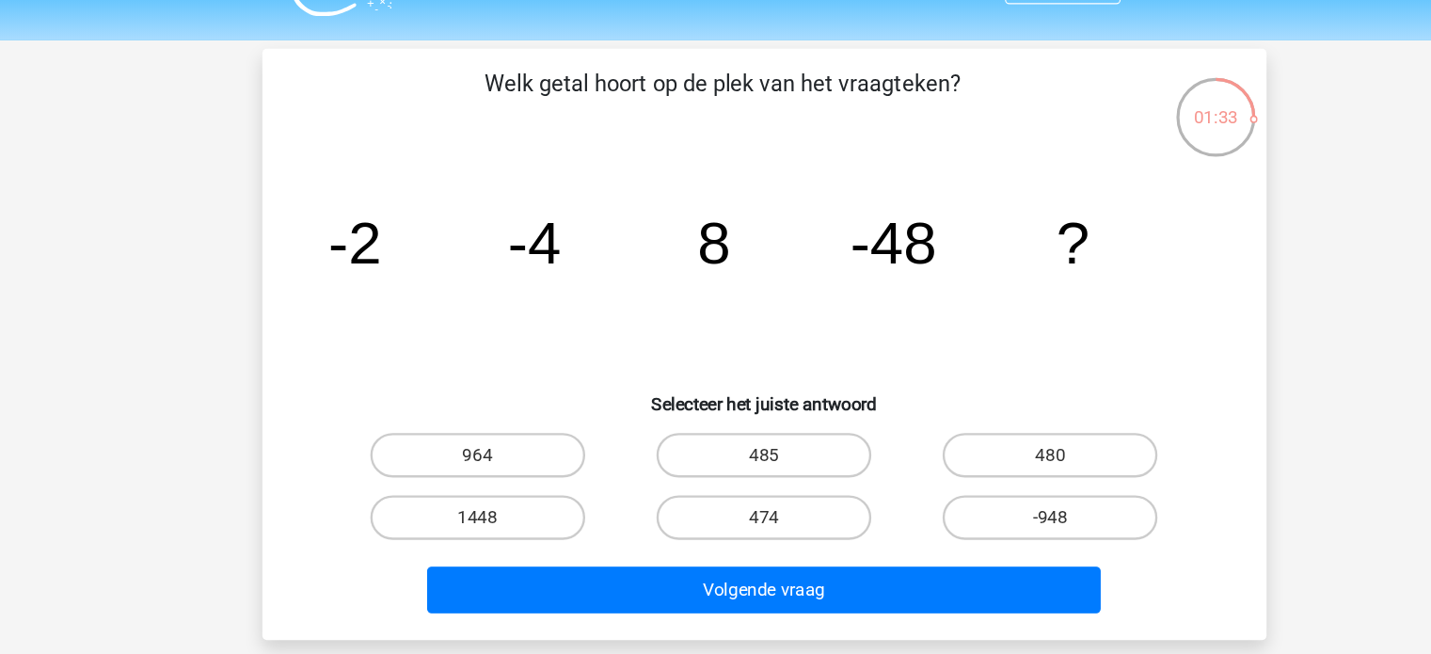
scroll to position [42, 0]
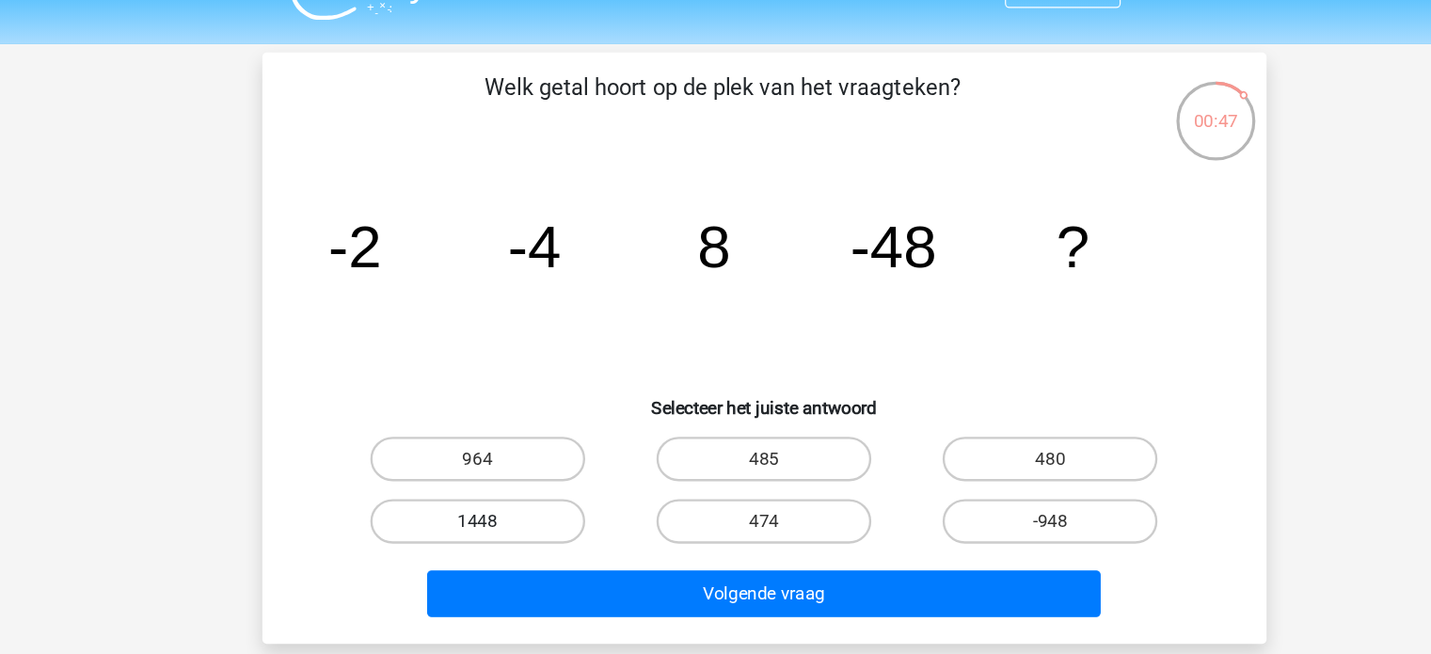
click at [512, 426] on label "1448" at bounding box center [474, 440] width 182 height 38
click at [485, 440] on input "1448" at bounding box center [479, 446] width 12 height 12
radio input "true"
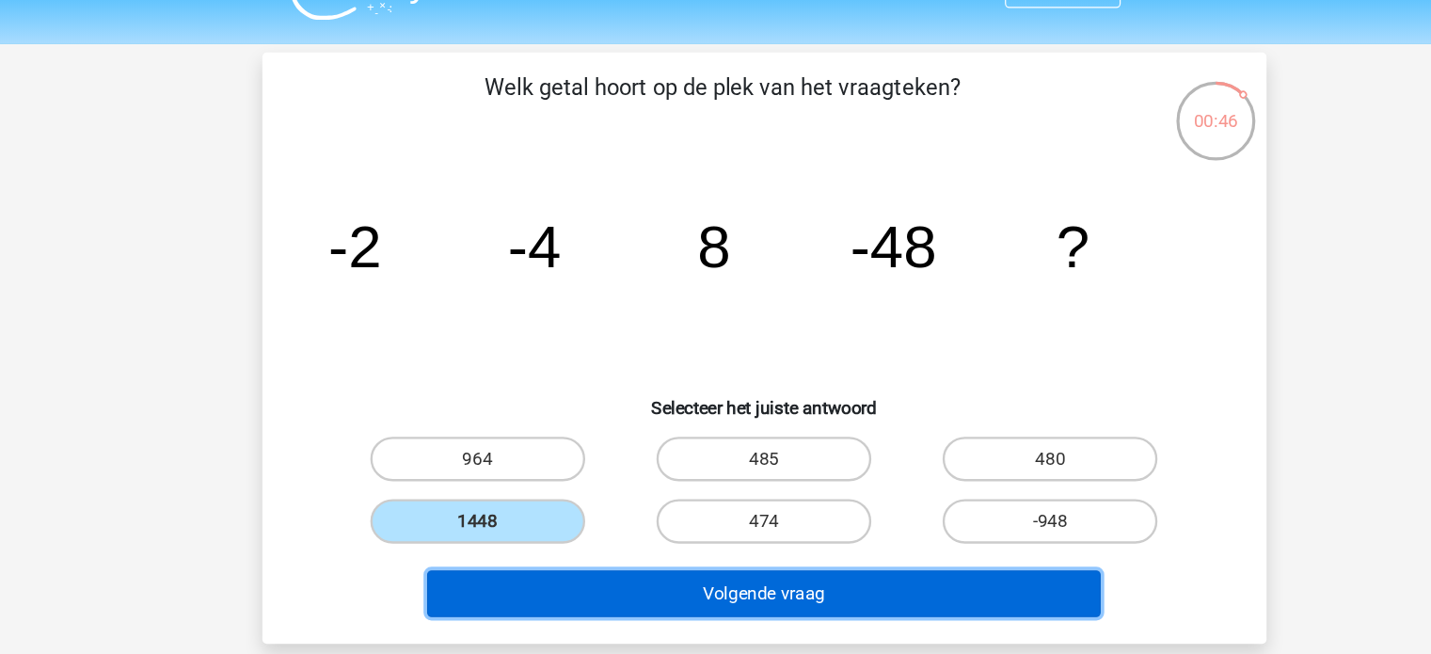
click at [609, 498] on button "Volgende vraag" at bounding box center [715, 502] width 569 height 40
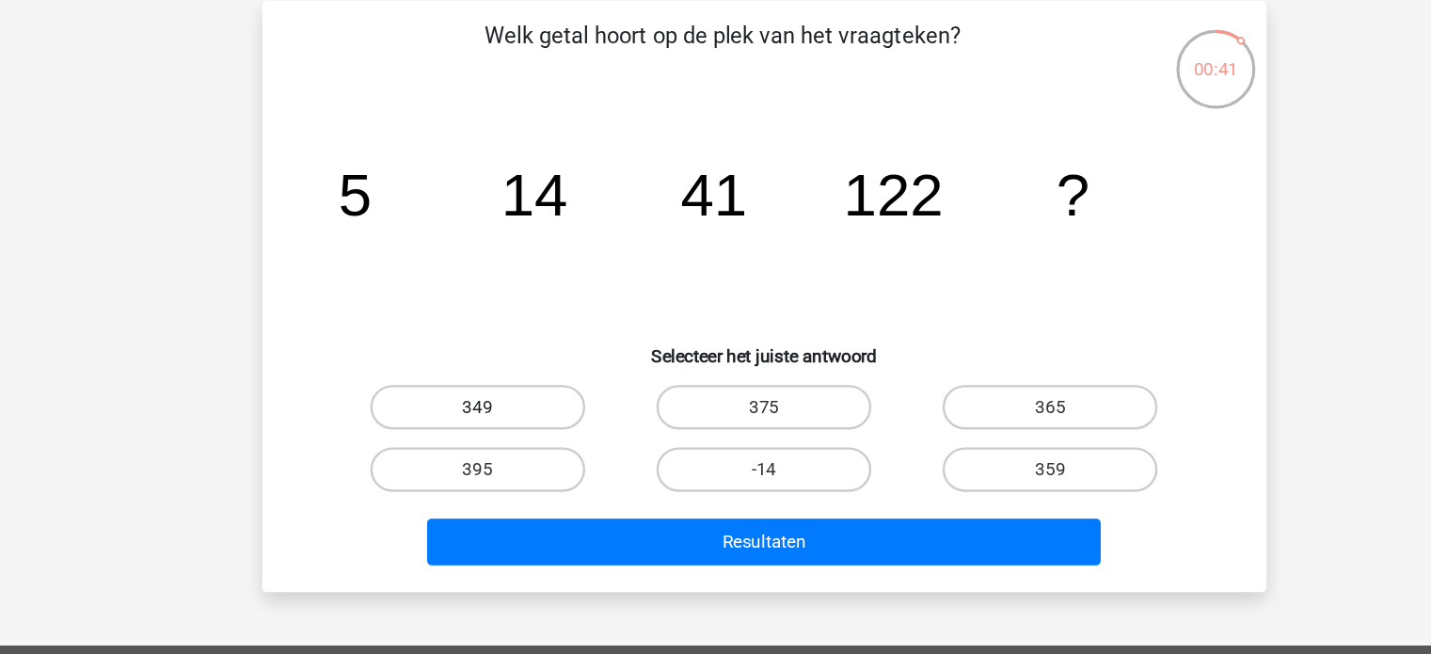
click at [488, 381] on label "349" at bounding box center [474, 388] width 182 height 38
click at [485, 387] on input "349" at bounding box center [479, 393] width 12 height 12
radio input "true"
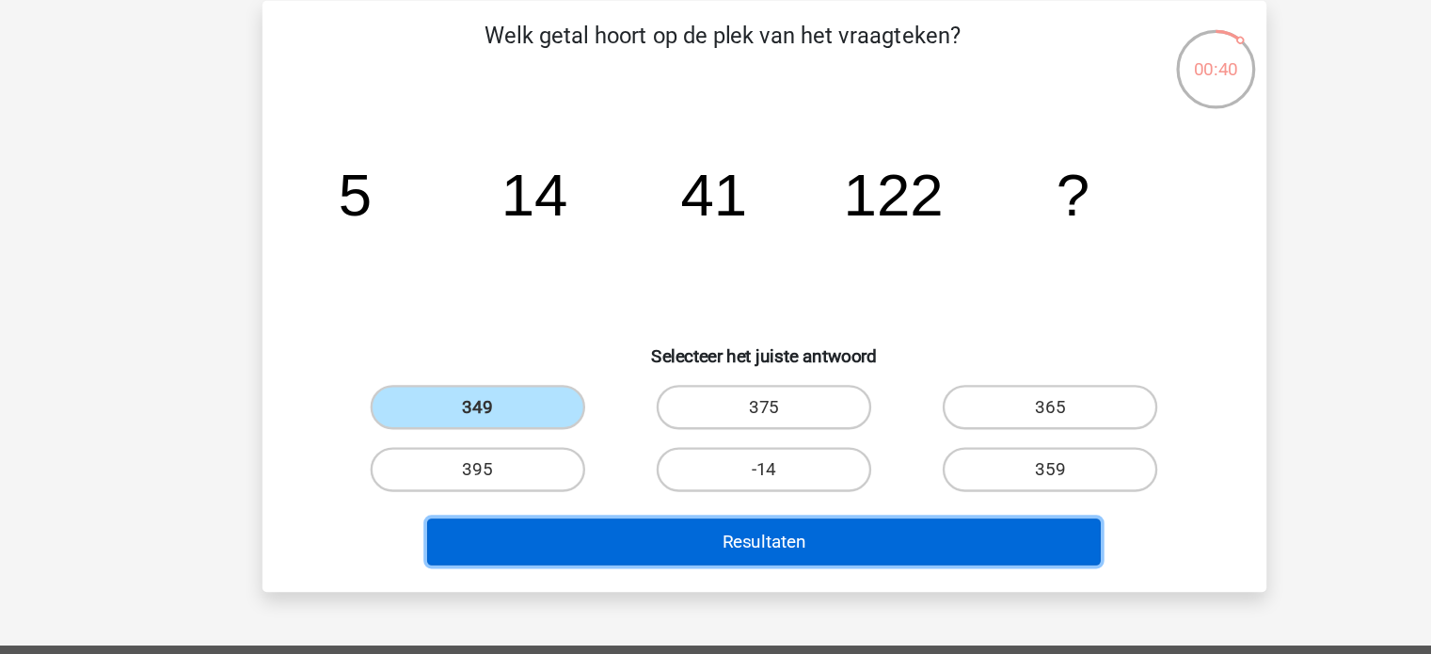
click at [634, 495] on button "Resultaten" at bounding box center [715, 502] width 569 height 40
